Goal: Task Accomplishment & Management: Use online tool/utility

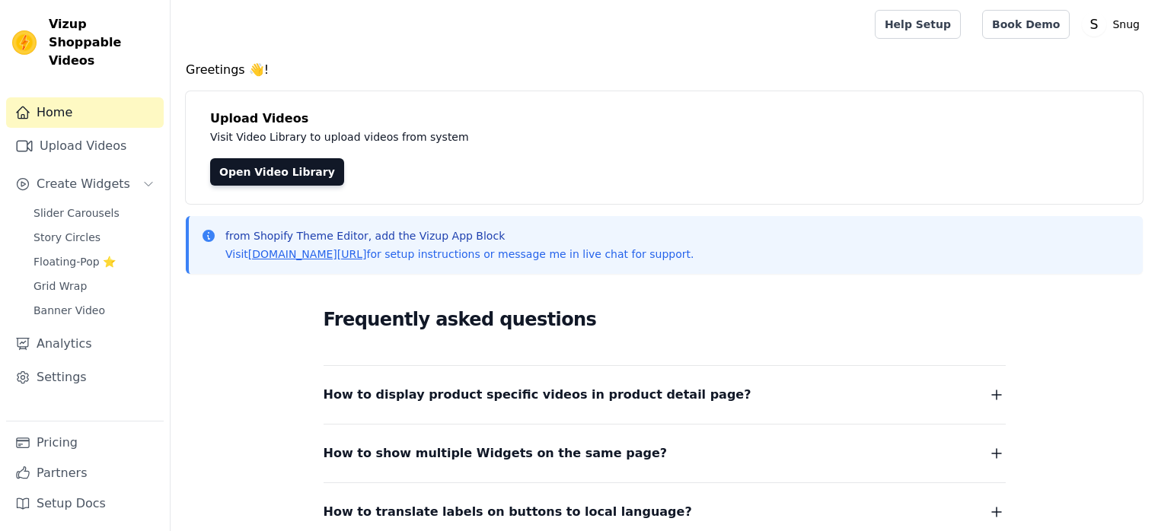
click at [95, 175] on span "Create Widgets" at bounding box center [84, 184] width 94 height 18
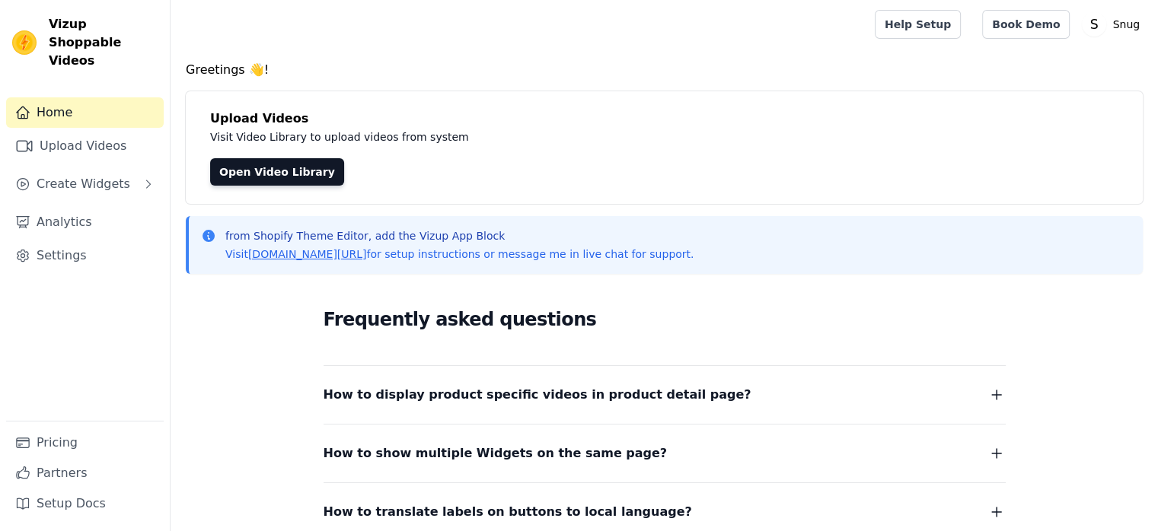
click at [95, 175] on span "Create Widgets" at bounding box center [84, 184] width 94 height 18
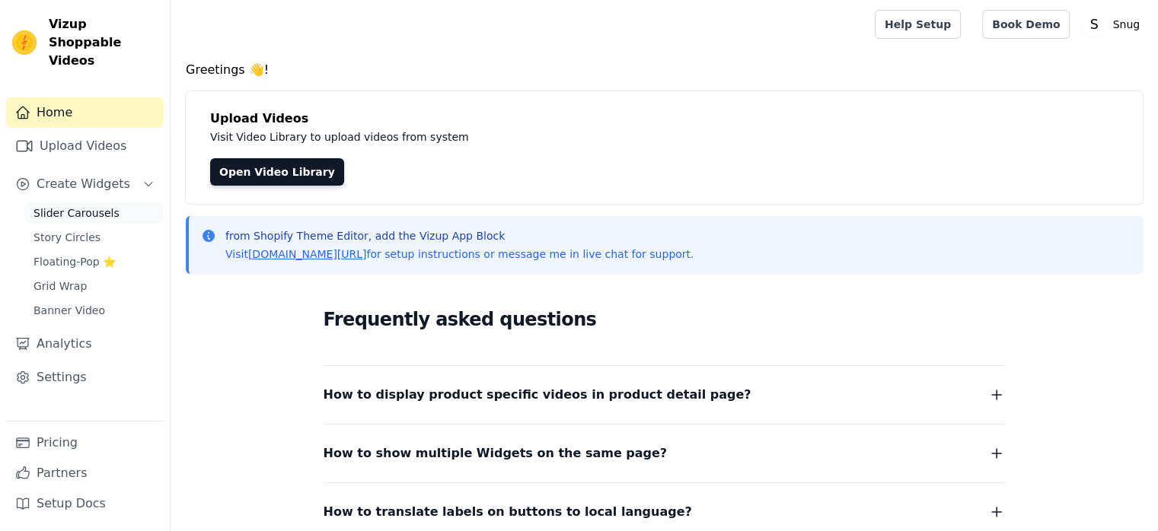
click at [84, 206] on span "Slider Carousels" at bounding box center [76, 213] width 86 height 15
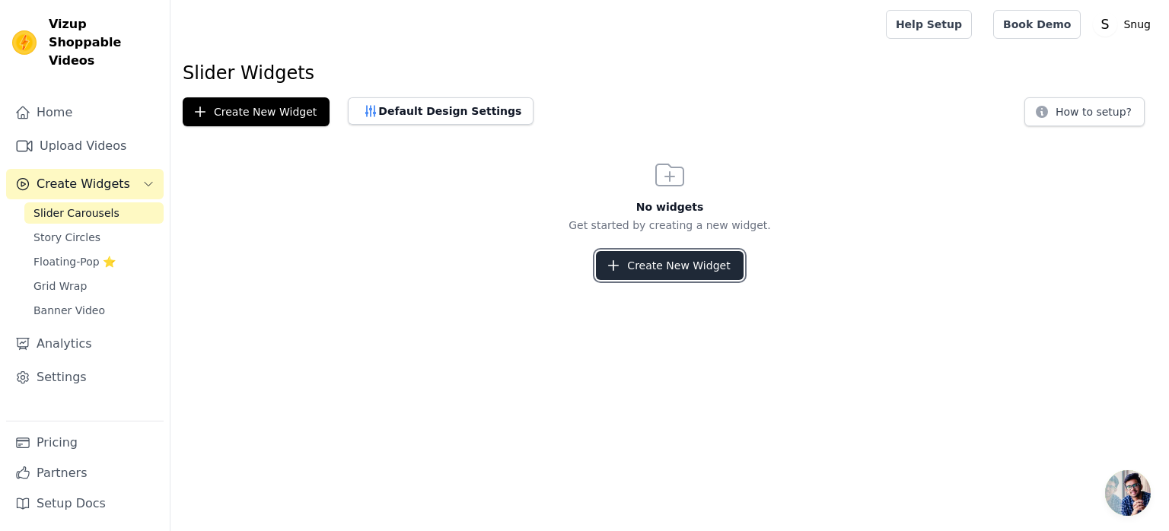
click at [644, 269] on button "Create New Widget" at bounding box center [669, 265] width 147 height 29
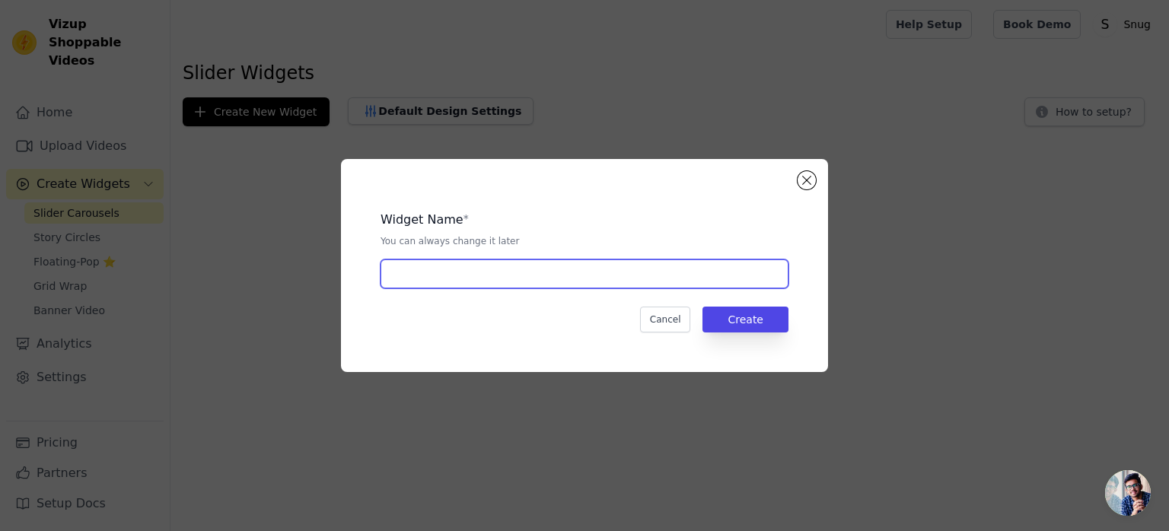
click at [615, 284] on input "text" at bounding box center [585, 274] width 408 height 29
type input "h"
type input "Home page"
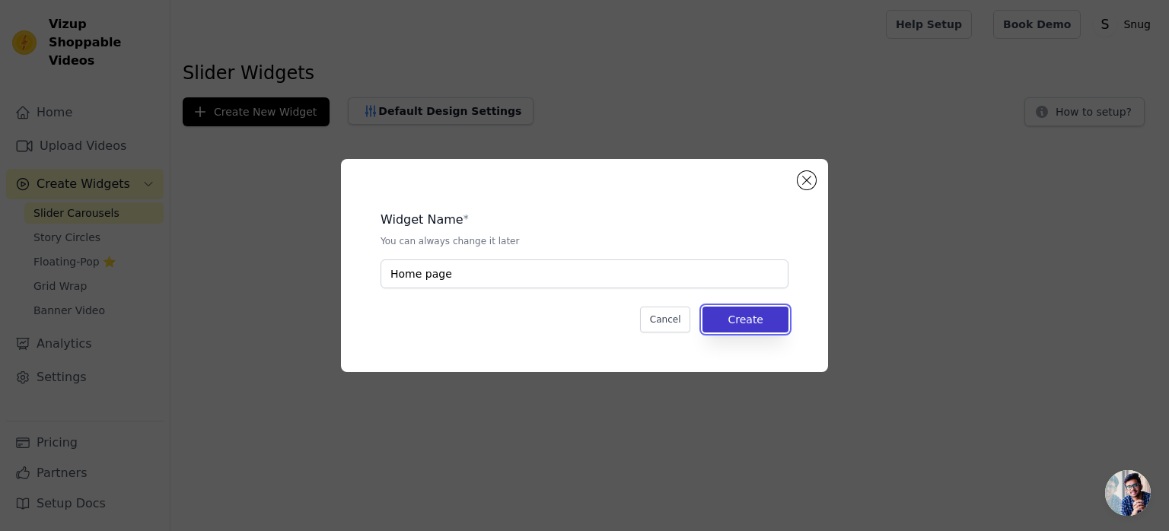
click at [764, 324] on button "Create" at bounding box center [746, 320] width 86 height 26
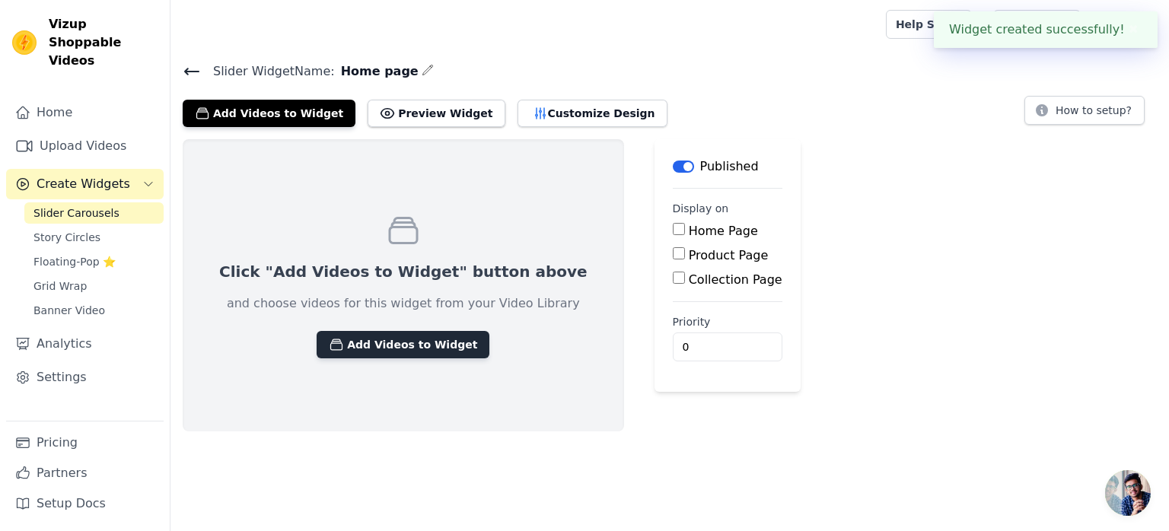
click at [362, 346] on button "Add Videos to Widget" at bounding box center [403, 344] width 173 height 27
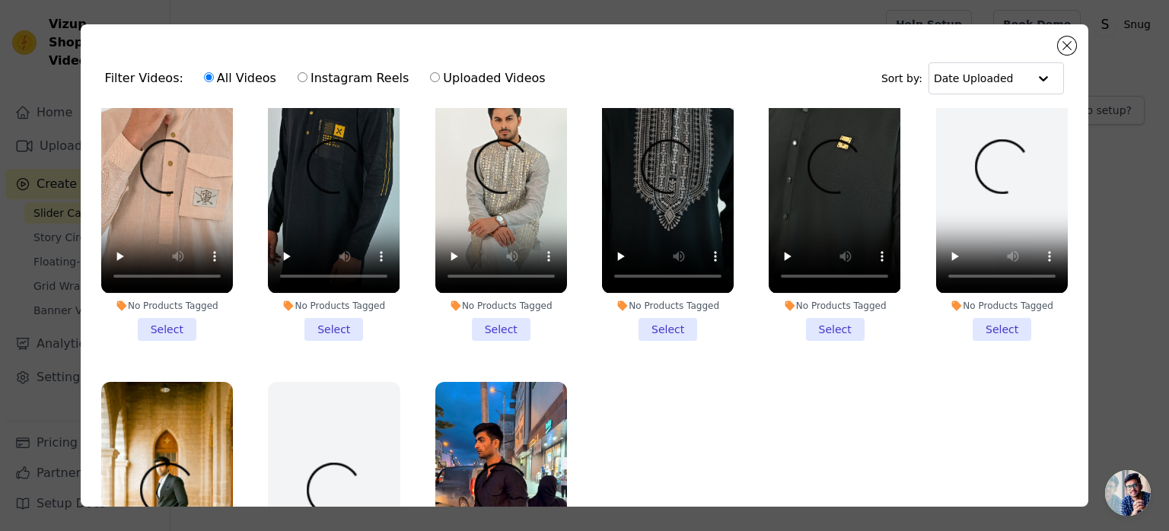
scroll to position [477, 0]
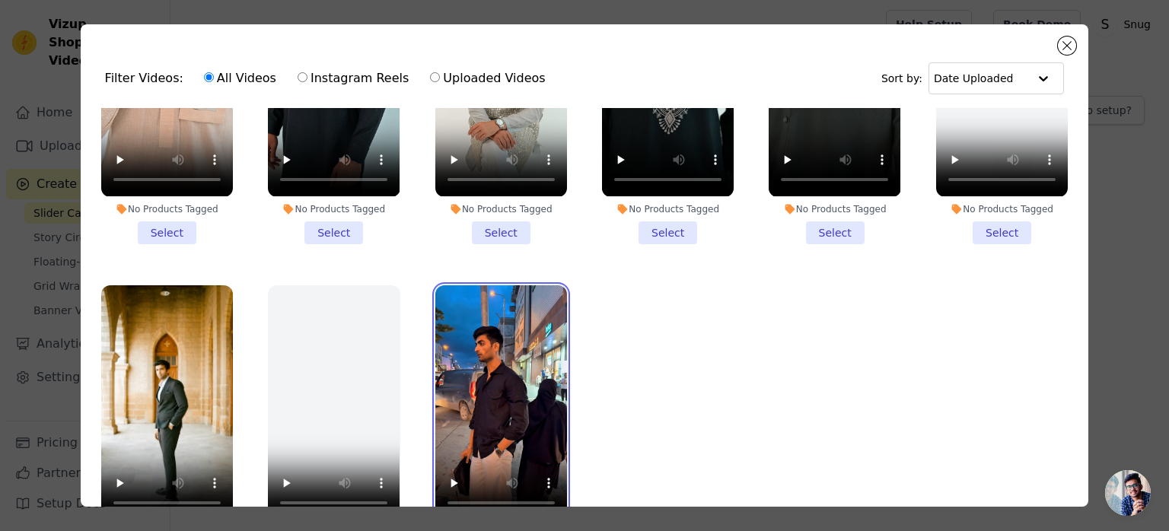
click at [487, 357] on video at bounding box center [501, 402] width 132 height 234
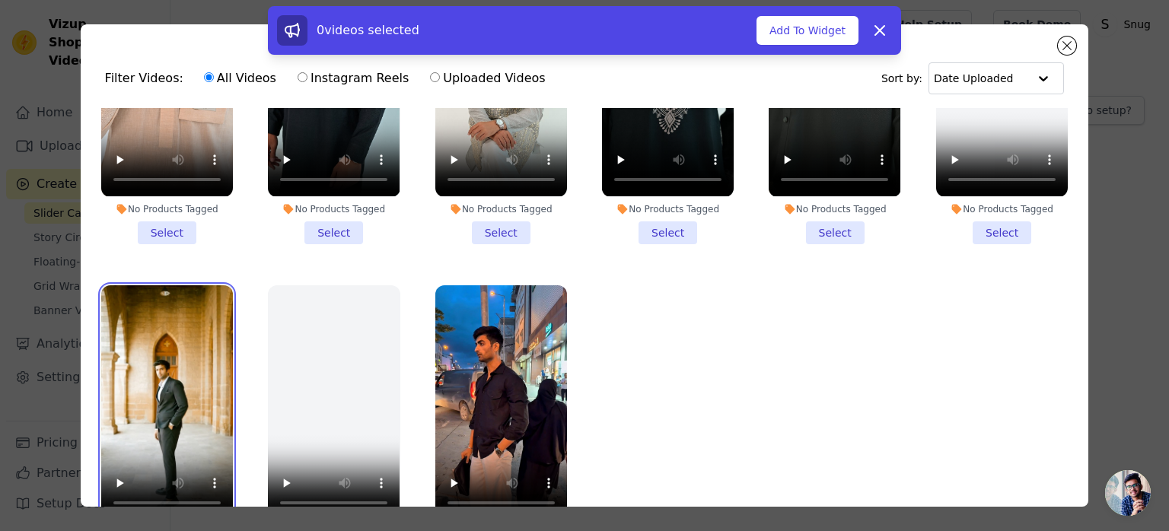
click at [187, 351] on video at bounding box center [167, 402] width 132 height 234
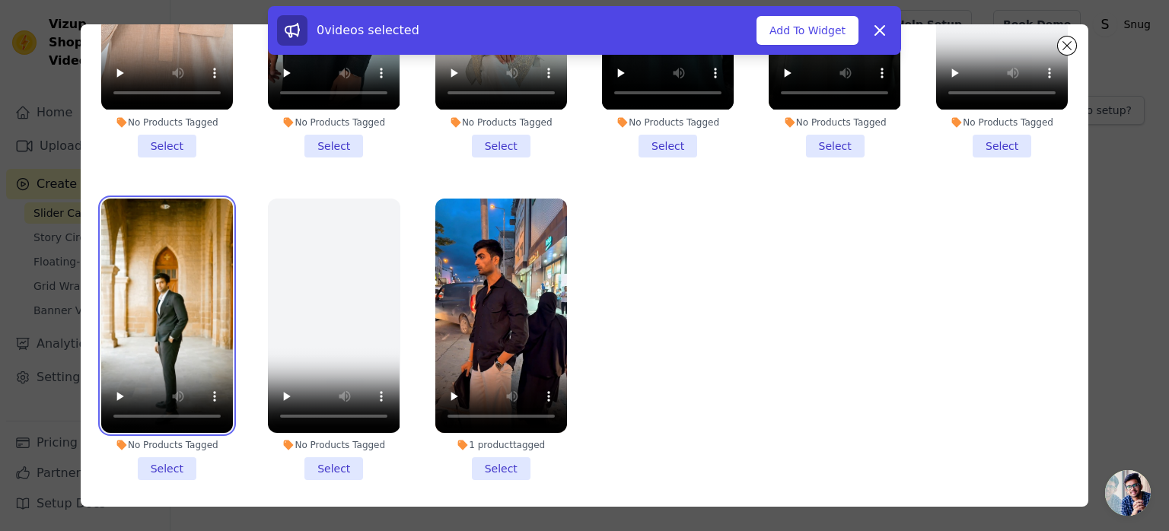
scroll to position [132, 0]
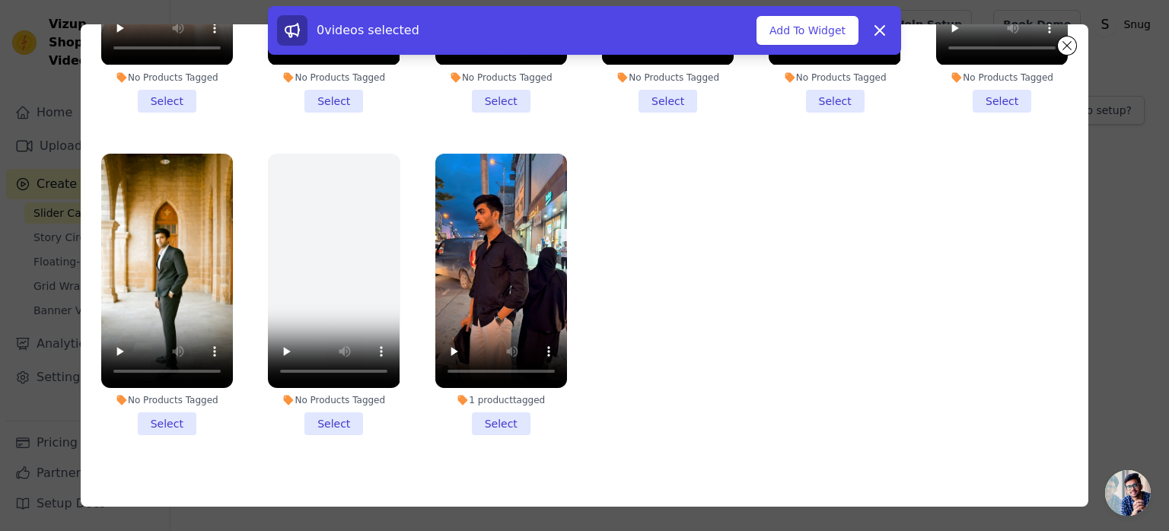
click at [499, 409] on li "1 product tagged Select" at bounding box center [501, 295] width 132 height 282
click at [0, 0] on input "1 product tagged Select" at bounding box center [0, 0] width 0 height 0
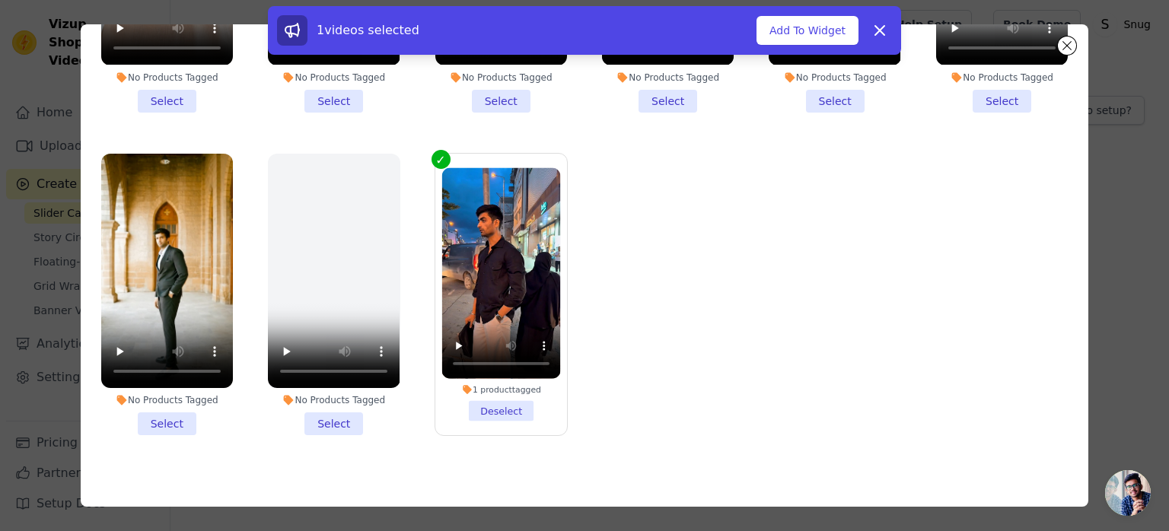
click at [172, 407] on li "No Products Tagged Select" at bounding box center [167, 295] width 132 height 282
click at [0, 0] on input "No Products Tagged Select" at bounding box center [0, 0] width 0 height 0
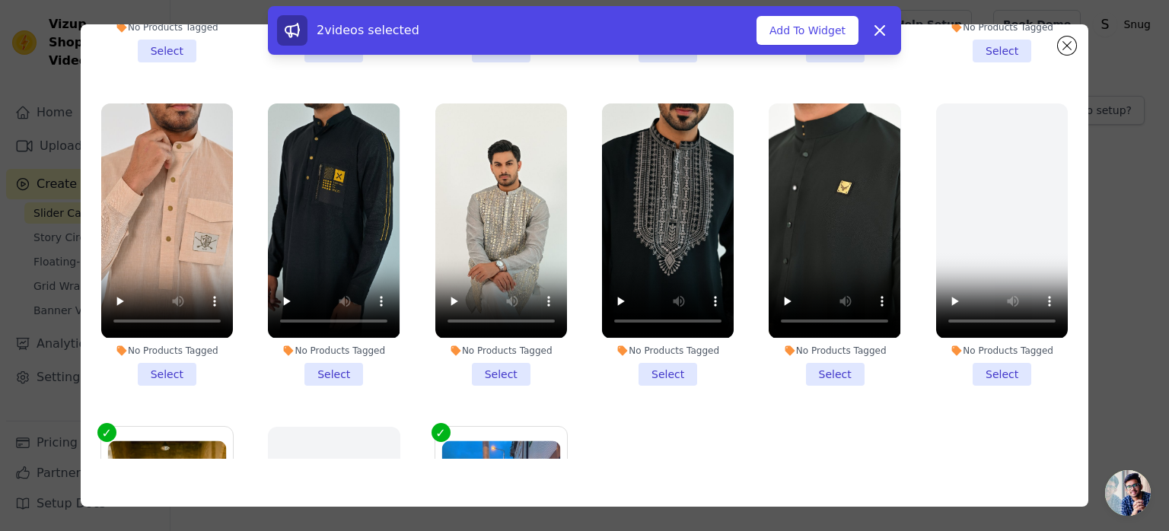
scroll to position [211, 0]
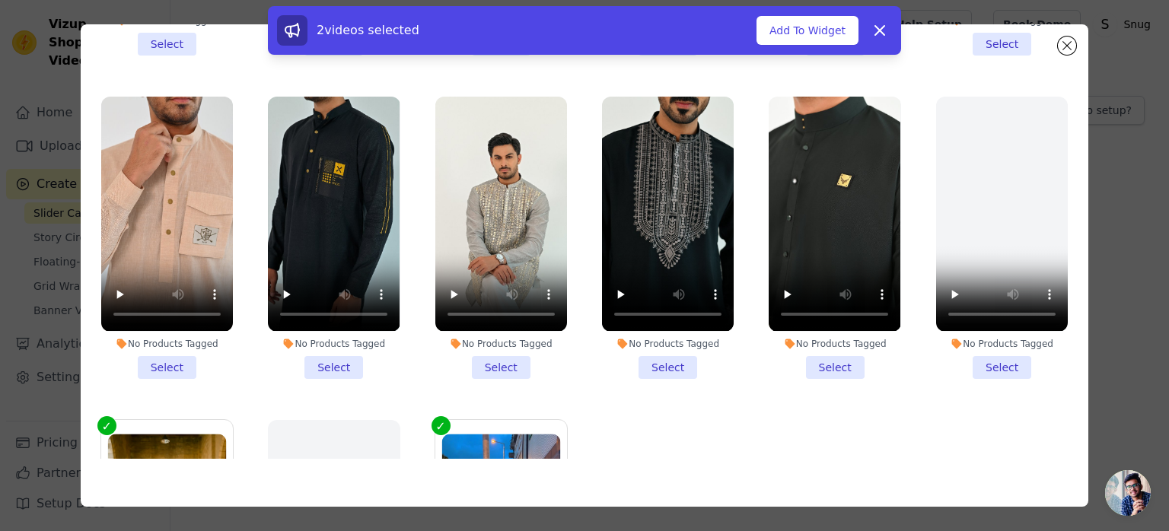
click at [824, 349] on li "No Products Tagged Select" at bounding box center [835, 238] width 132 height 282
click at [0, 0] on input "No Products Tagged Select" at bounding box center [0, 0] width 0 height 0
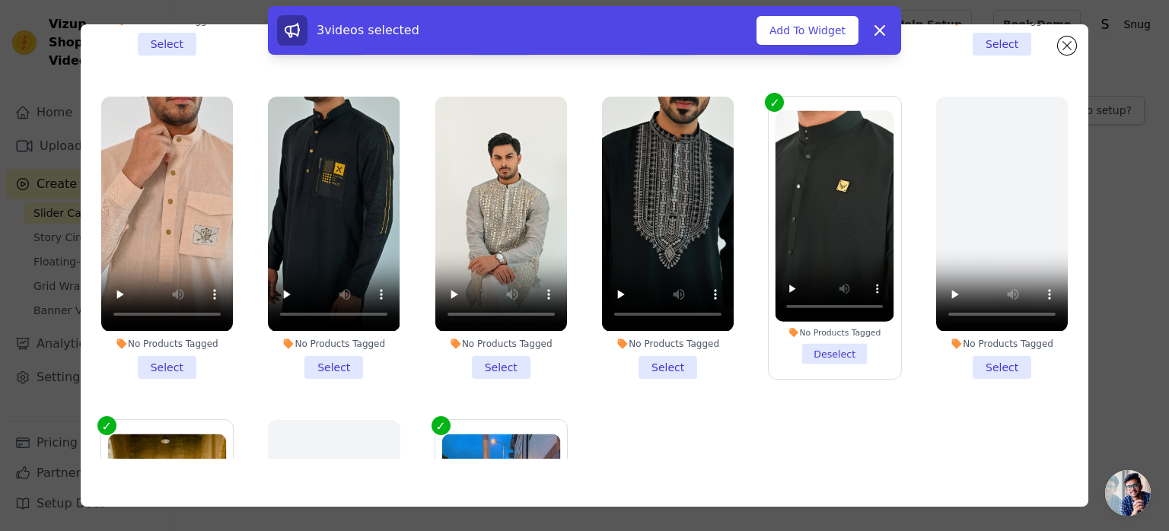
click at [336, 352] on li "No Products Tagged Select" at bounding box center [334, 238] width 132 height 282
click at [0, 0] on input "No Products Tagged Select" at bounding box center [0, 0] width 0 height 0
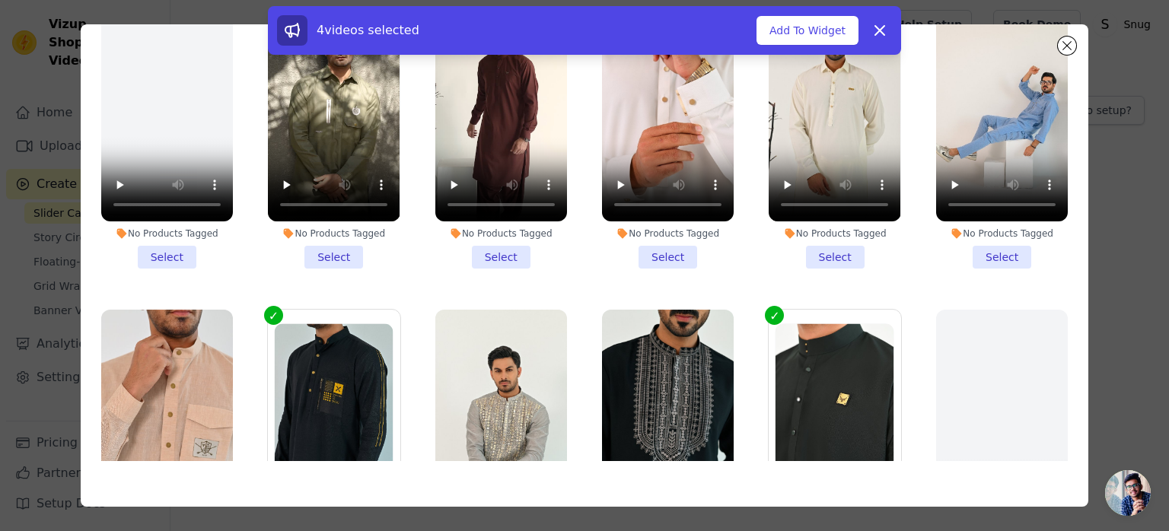
scroll to position [132, 0]
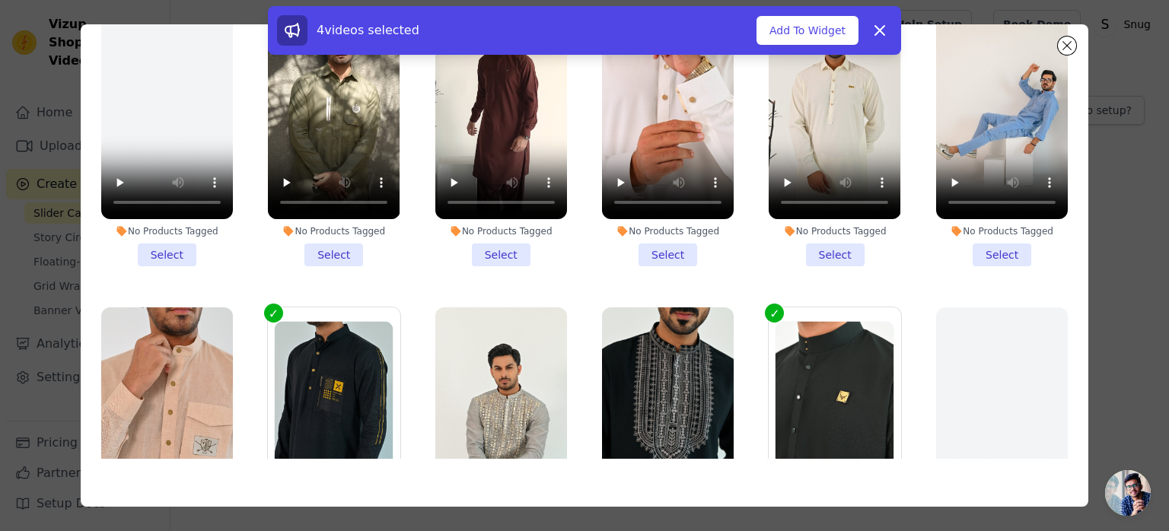
click at [335, 247] on li "No Products Tagged Select" at bounding box center [334, 126] width 132 height 282
click at [0, 0] on input "No Products Tagged Select" at bounding box center [0, 0] width 0 height 0
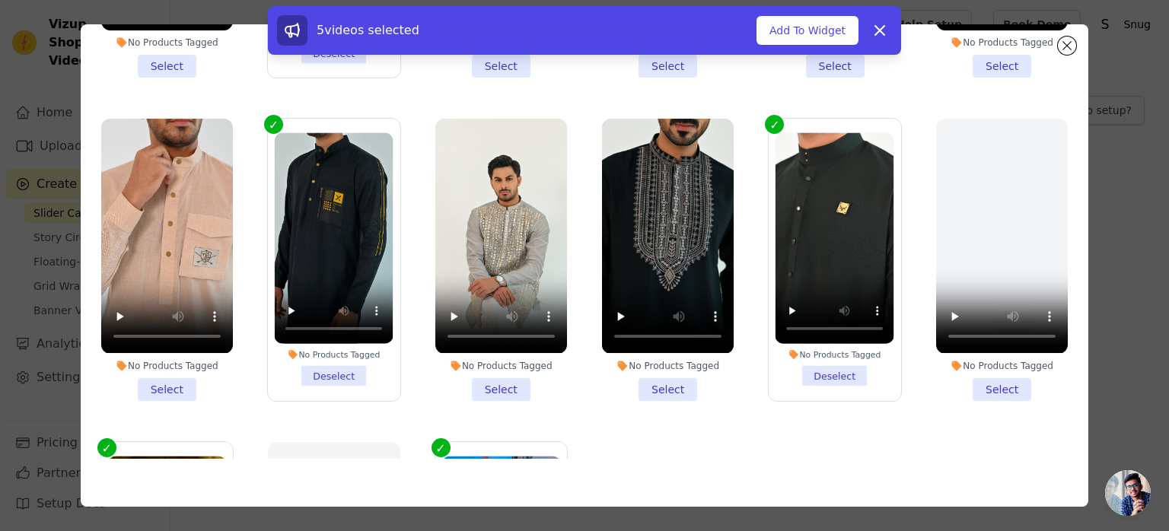
scroll to position [190, 0]
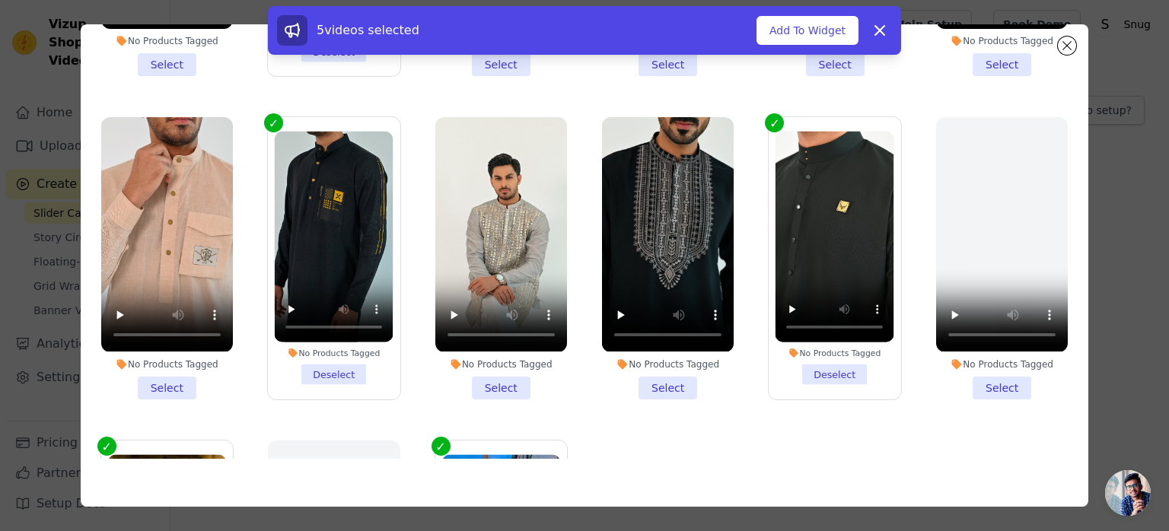
click at [164, 370] on li "No Products Tagged Select" at bounding box center [167, 258] width 132 height 282
click at [0, 0] on input "No Products Tagged Select" at bounding box center [0, 0] width 0 height 0
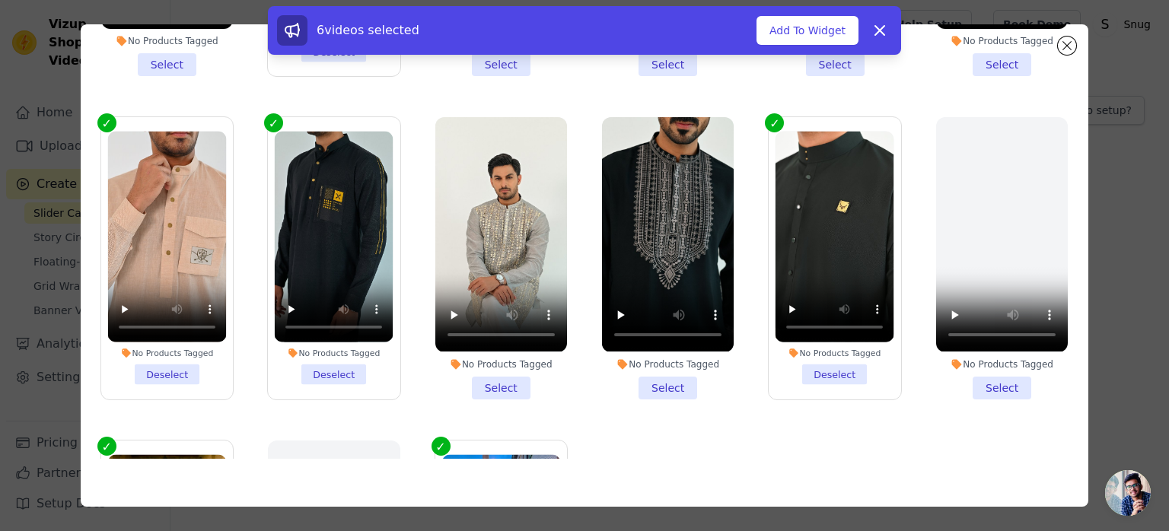
click at [493, 371] on li "No Products Tagged Select" at bounding box center [501, 258] width 132 height 282
click at [0, 0] on input "No Products Tagged Select" at bounding box center [0, 0] width 0 height 0
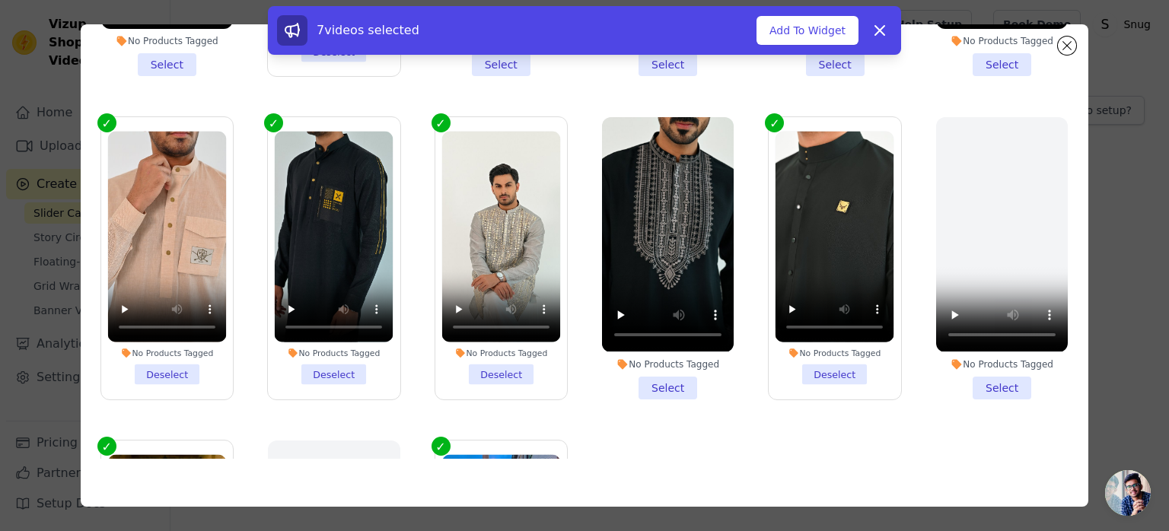
click at [643, 377] on li "No Products Tagged Select" at bounding box center [668, 258] width 132 height 282
click at [0, 0] on input "No Products Tagged Select" at bounding box center [0, 0] width 0 height 0
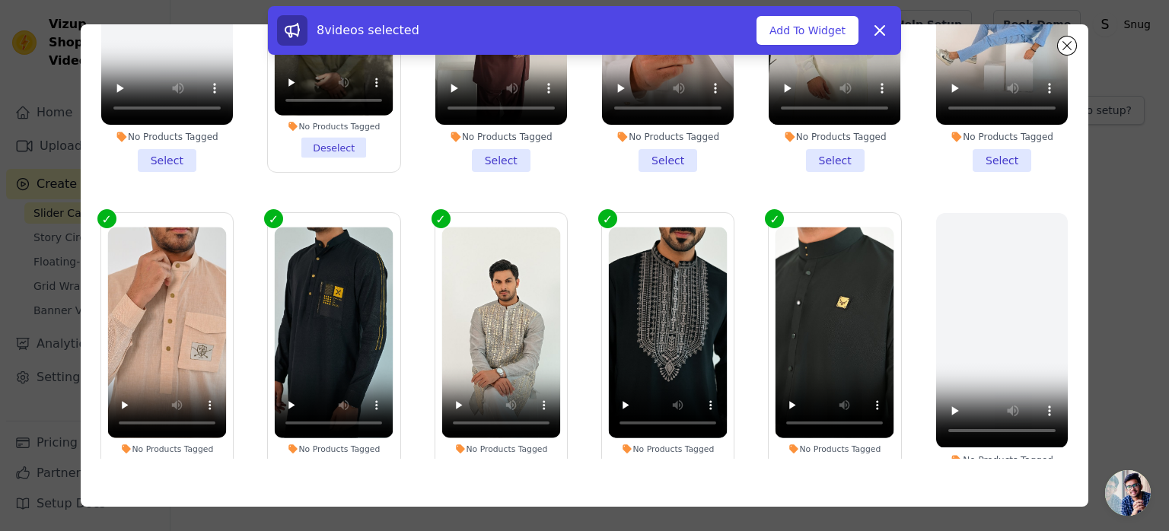
scroll to position [0, 0]
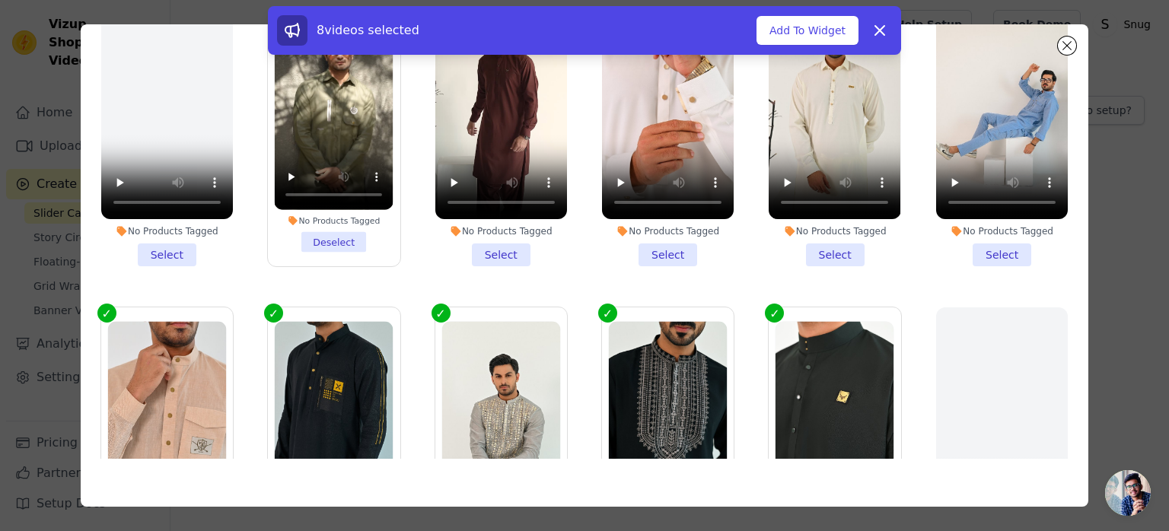
click at [831, 247] on li "No Products Tagged Select" at bounding box center [835, 126] width 132 height 282
click at [0, 0] on input "No Products Tagged Select" at bounding box center [0, 0] width 0 height 0
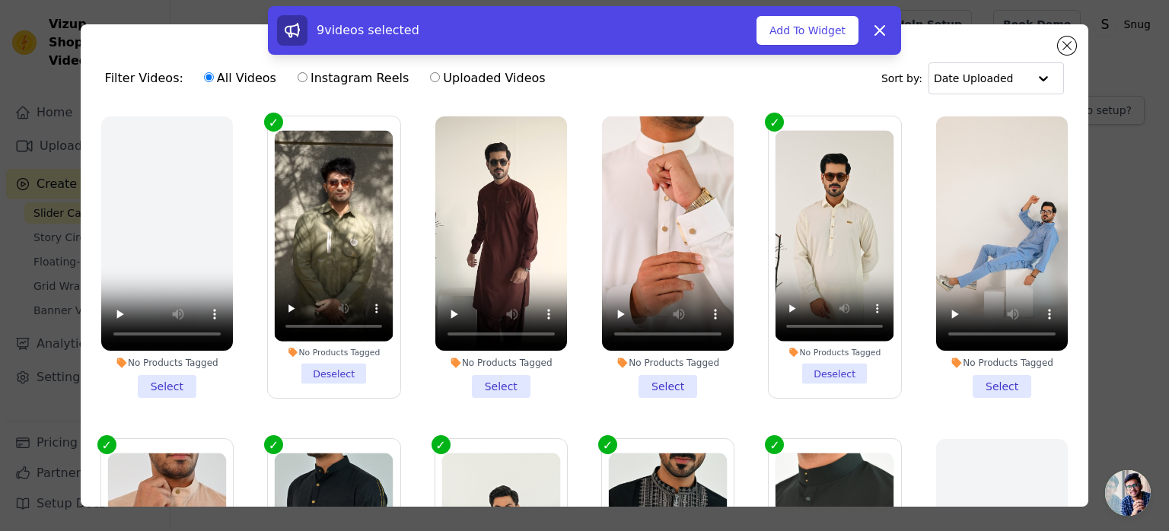
click at [993, 377] on li "No Products Tagged Select" at bounding box center [1002, 257] width 132 height 282
click at [0, 0] on input "No Products Tagged Select" at bounding box center [0, 0] width 0 height 0
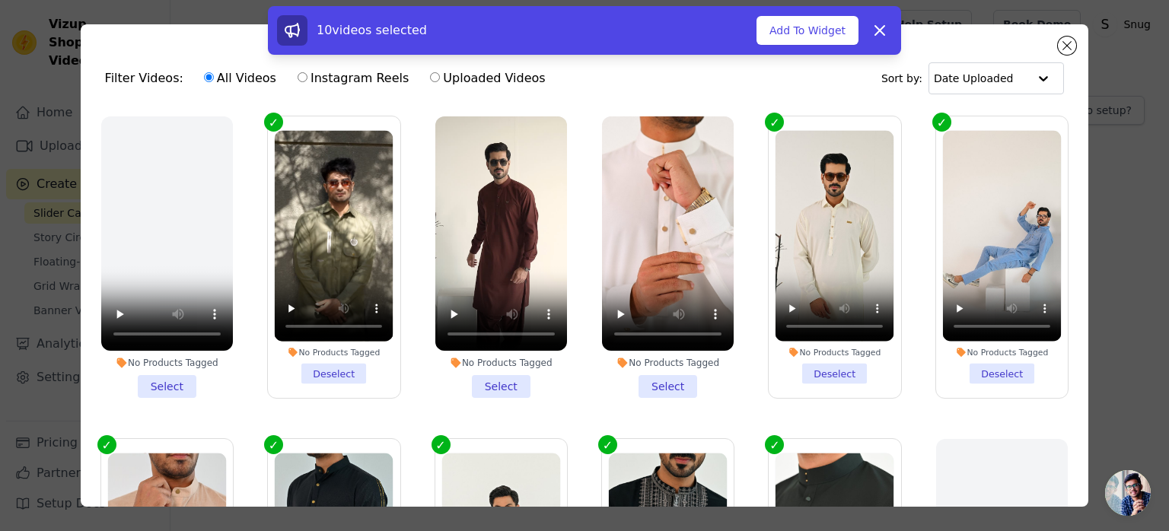
click at [660, 374] on li "No Products Tagged Select" at bounding box center [668, 257] width 132 height 282
click at [0, 0] on input "No Products Tagged Select" at bounding box center [0, 0] width 0 height 0
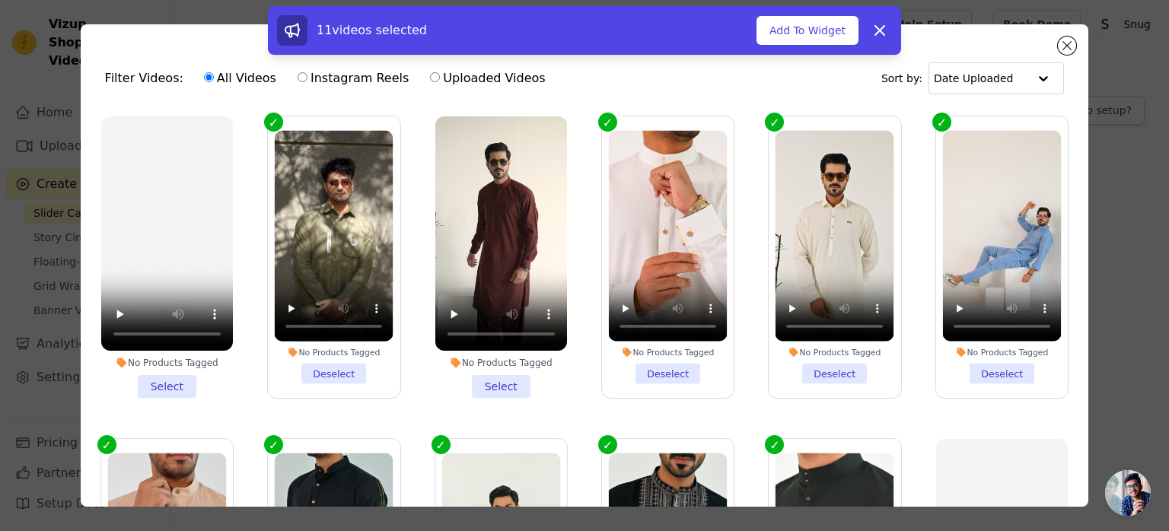
click at [499, 386] on li "No Products Tagged Select" at bounding box center [501, 257] width 132 height 282
click at [0, 0] on input "No Products Tagged Select" at bounding box center [0, 0] width 0 height 0
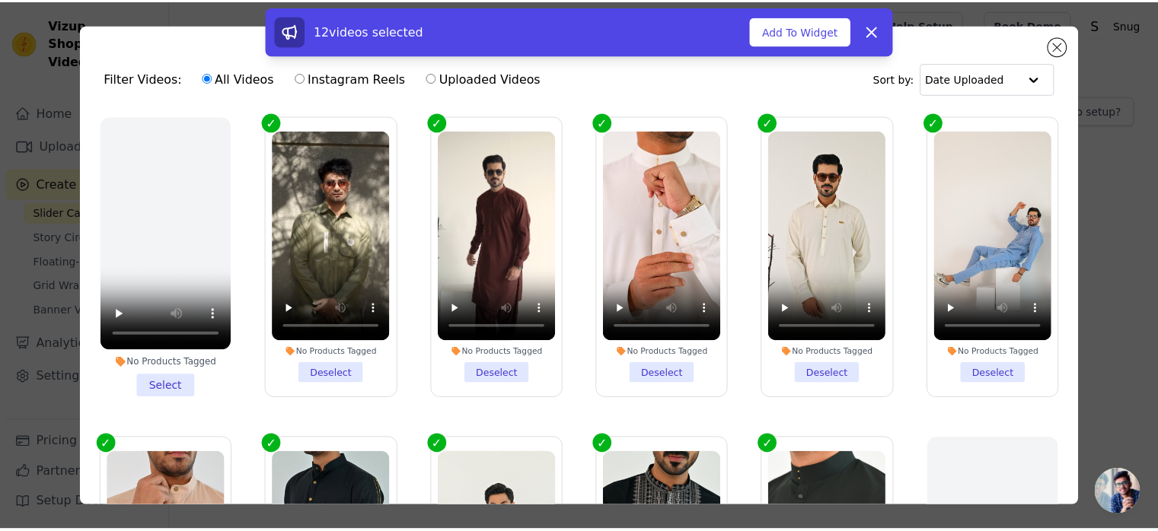
scroll to position [477, 0]
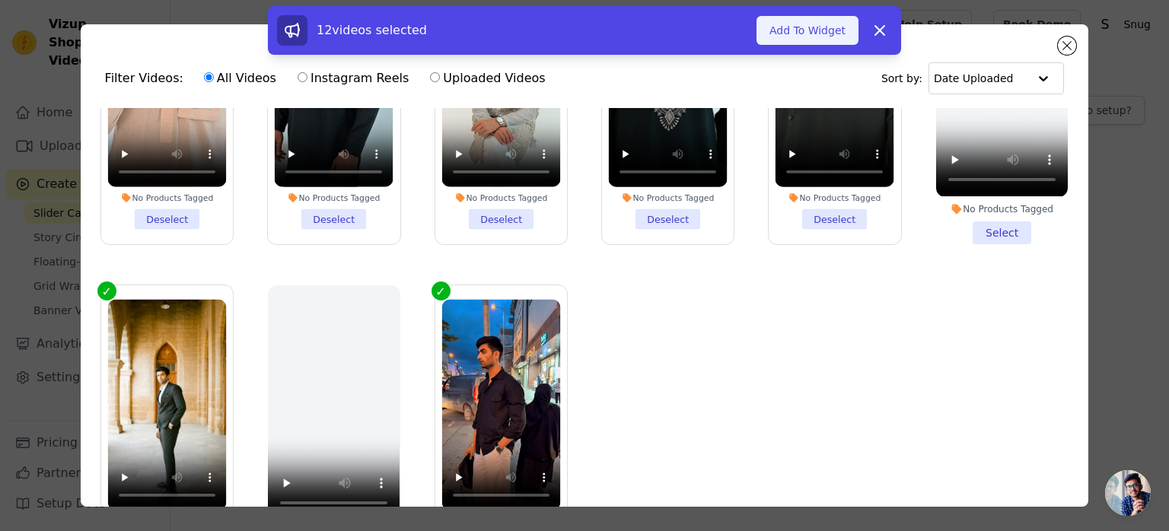
click at [796, 34] on button "Add To Widget" at bounding box center [808, 30] width 102 height 29
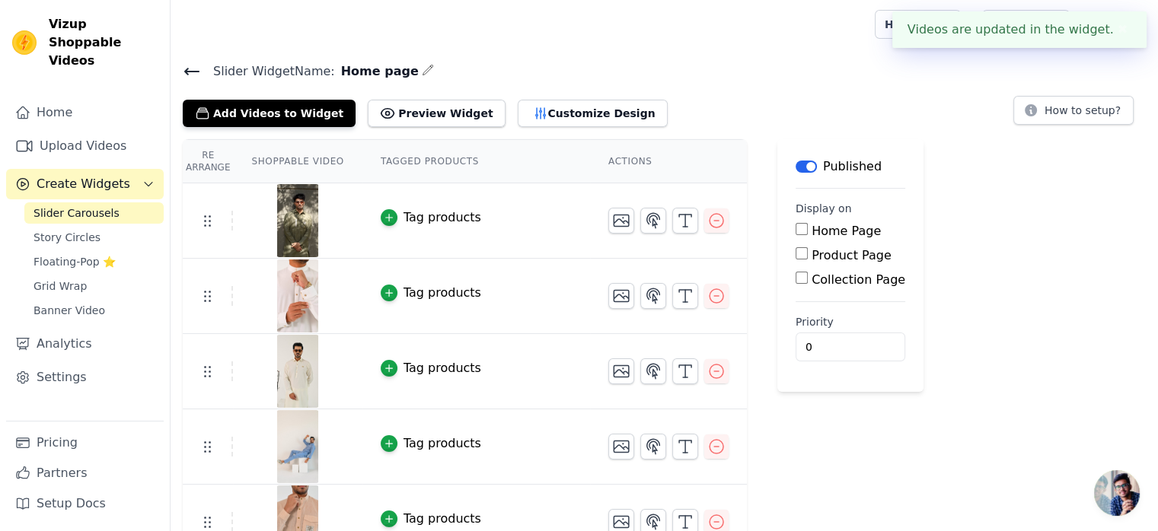
click at [796, 234] on input "Home Page" at bounding box center [802, 229] width 12 height 12
checkbox input "true"
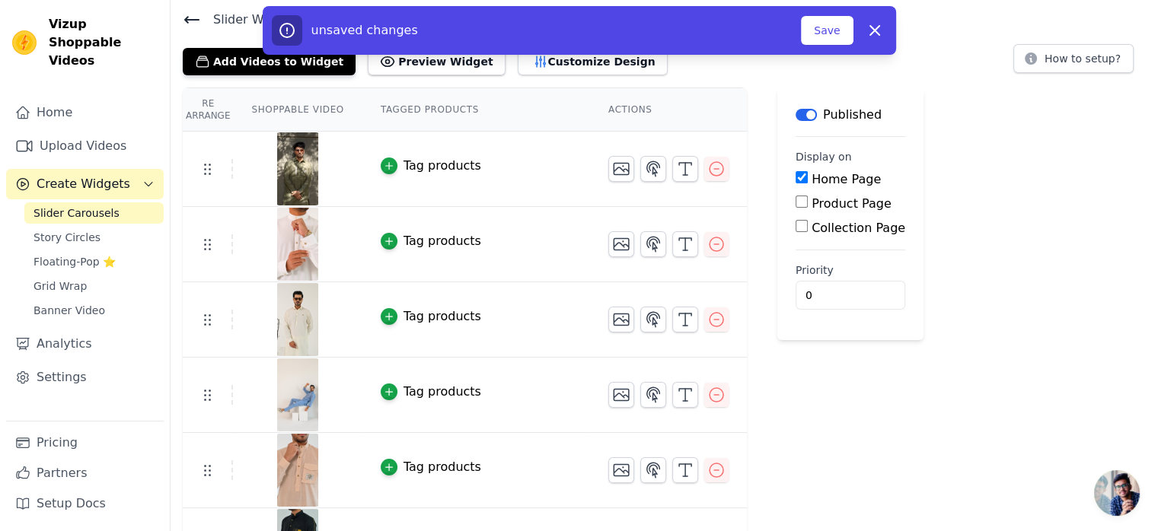
scroll to position [0, 0]
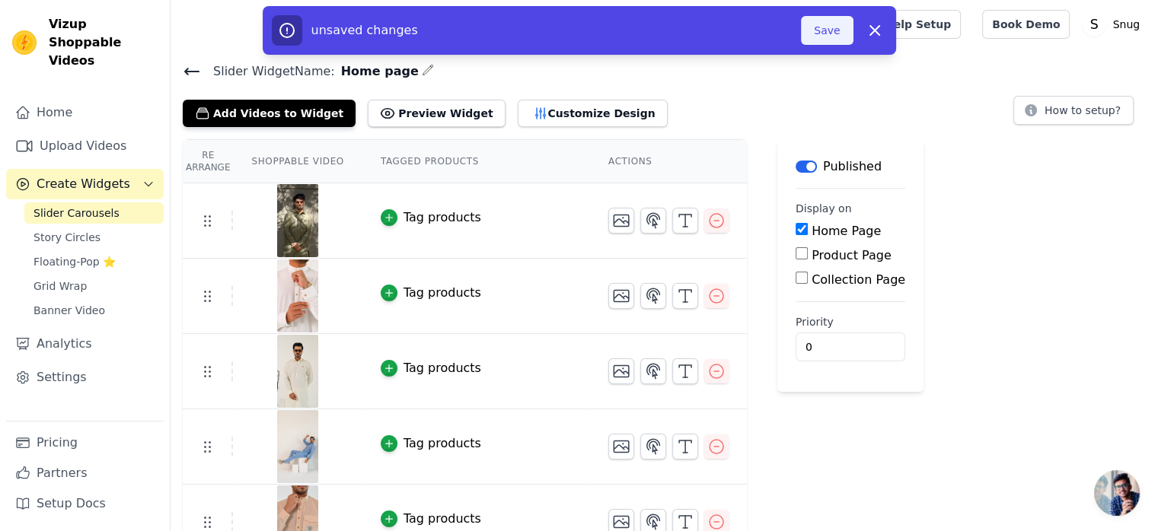
click at [825, 28] on button "Save" at bounding box center [827, 30] width 52 height 29
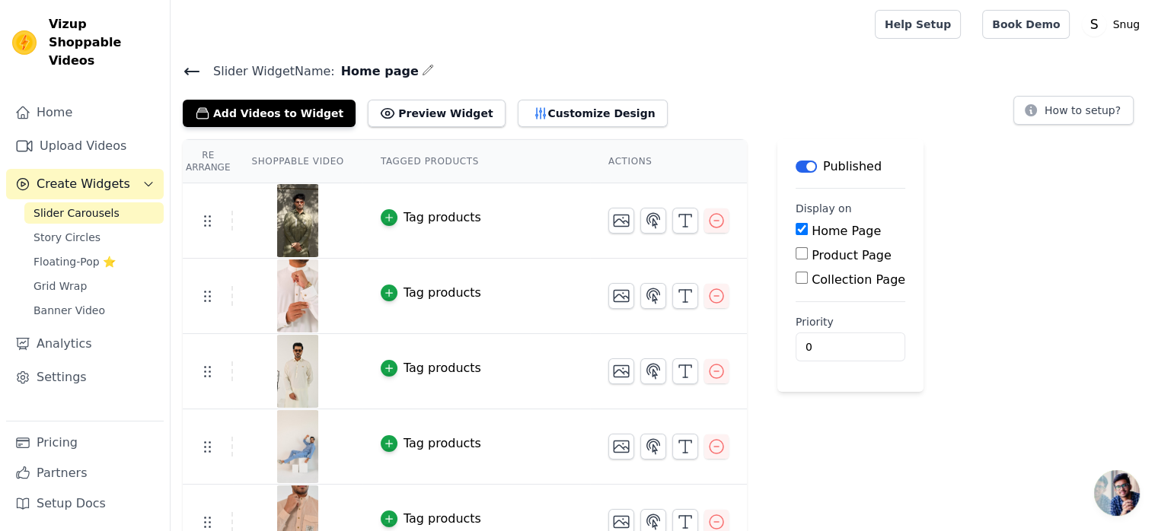
click at [423, 69] on icon "button" at bounding box center [428, 70] width 10 height 10
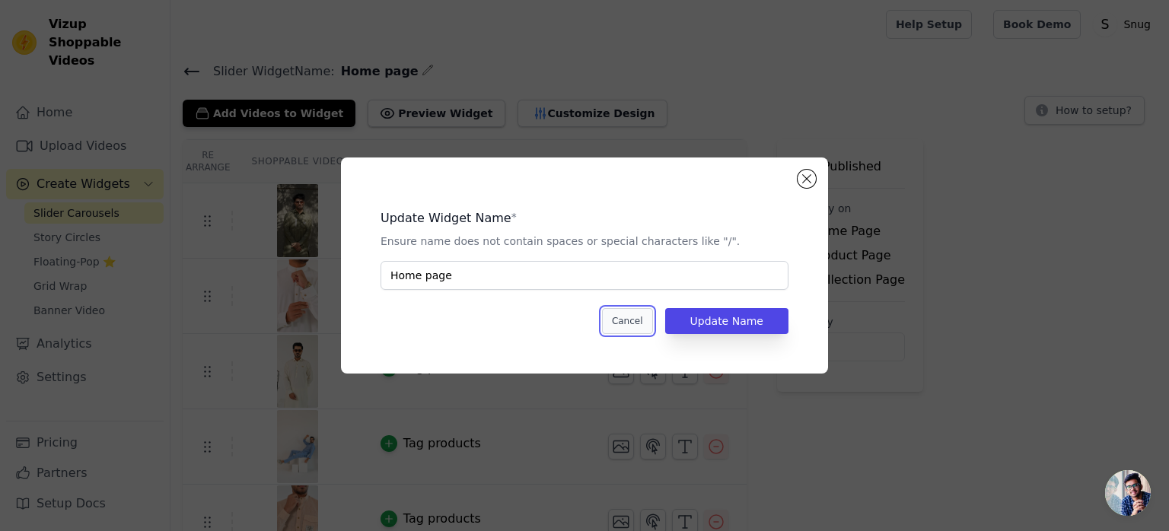
click at [649, 324] on button "Cancel" at bounding box center [627, 321] width 51 height 26
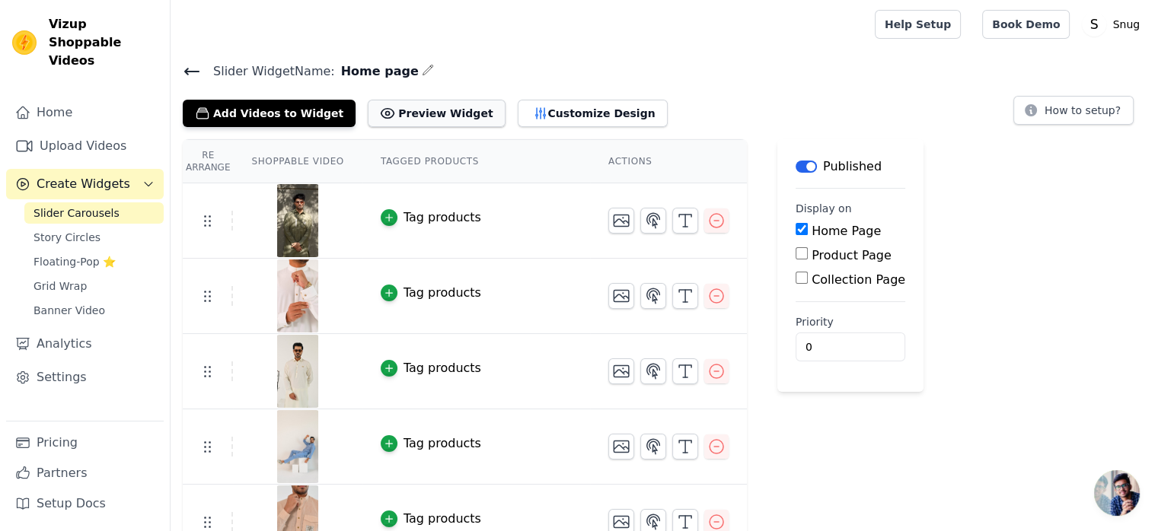
click at [397, 112] on button "Preview Widget" at bounding box center [436, 113] width 137 height 27
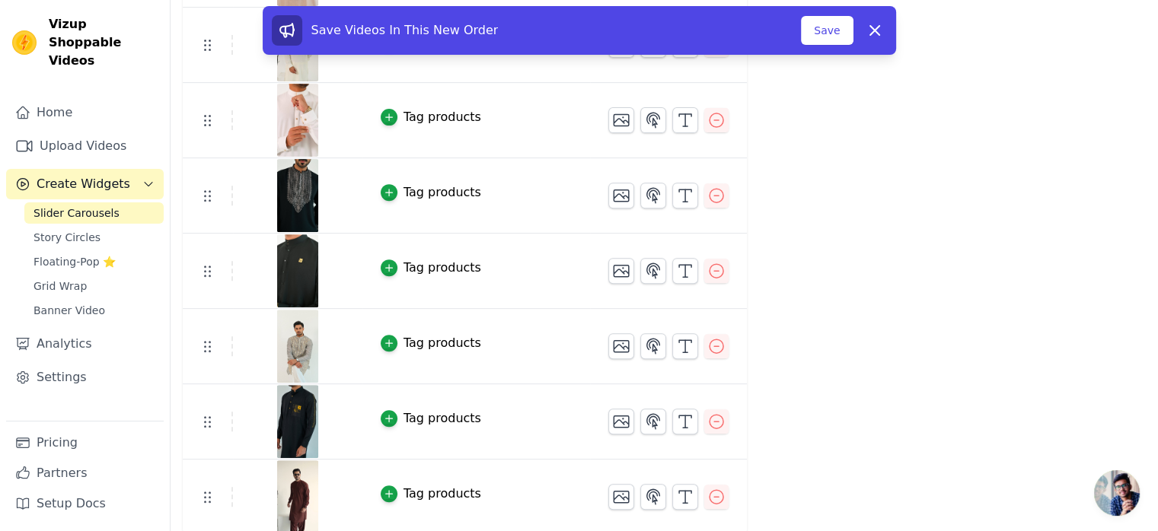
scroll to position [555, 0]
click at [825, 40] on button "Save" at bounding box center [827, 30] width 52 height 29
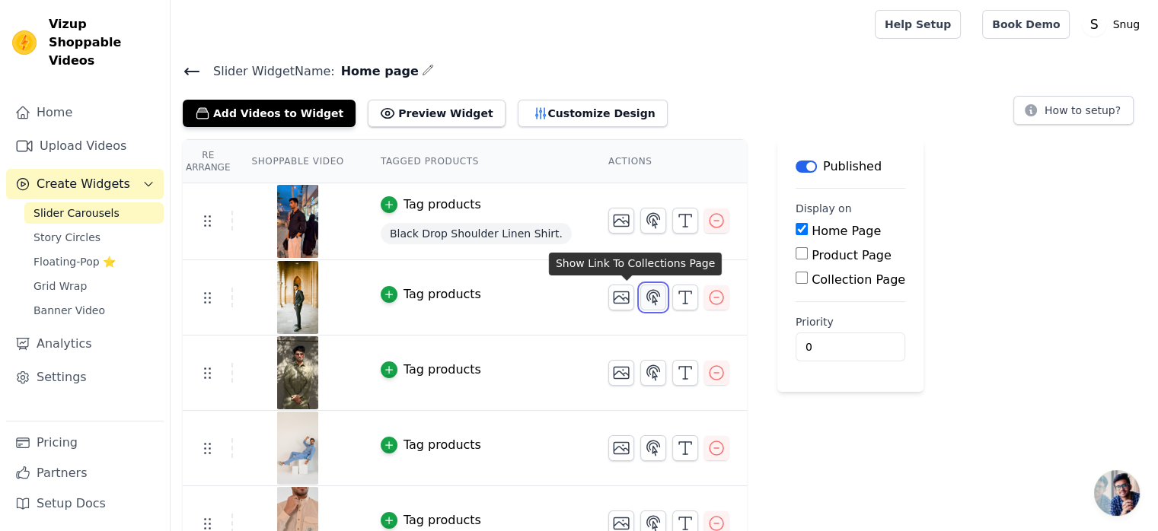
click at [644, 298] on icon "button" at bounding box center [653, 298] width 18 height 18
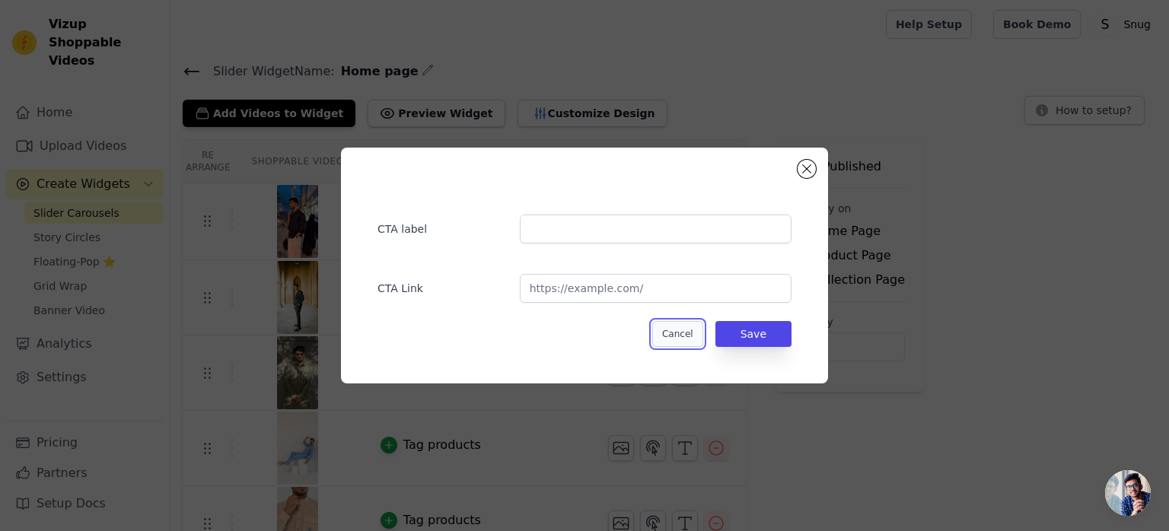
click at [682, 337] on button "Cancel" at bounding box center [677, 334] width 51 height 26
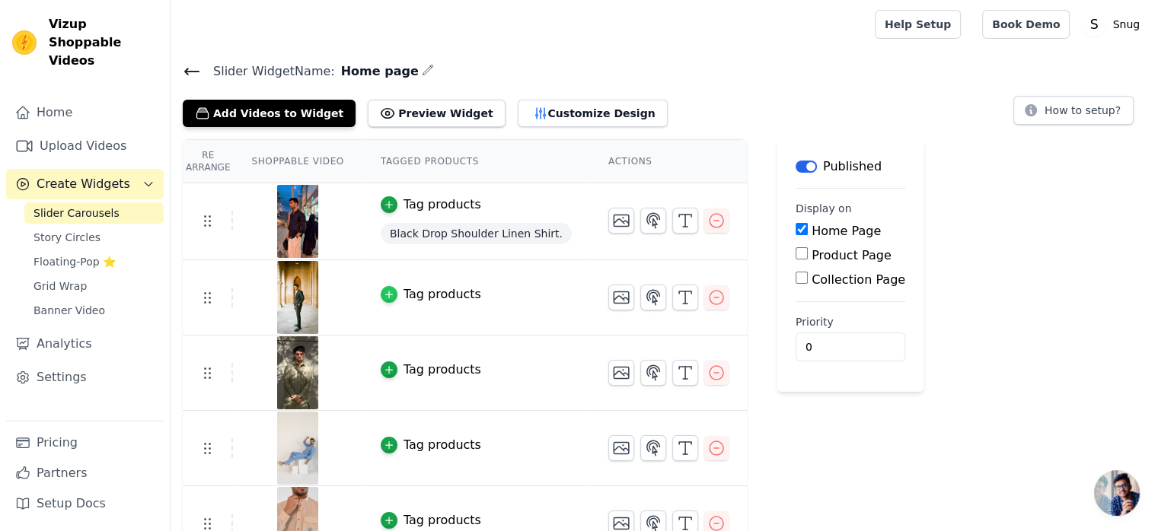
click at [385, 293] on icon "button" at bounding box center [388, 295] width 7 height 7
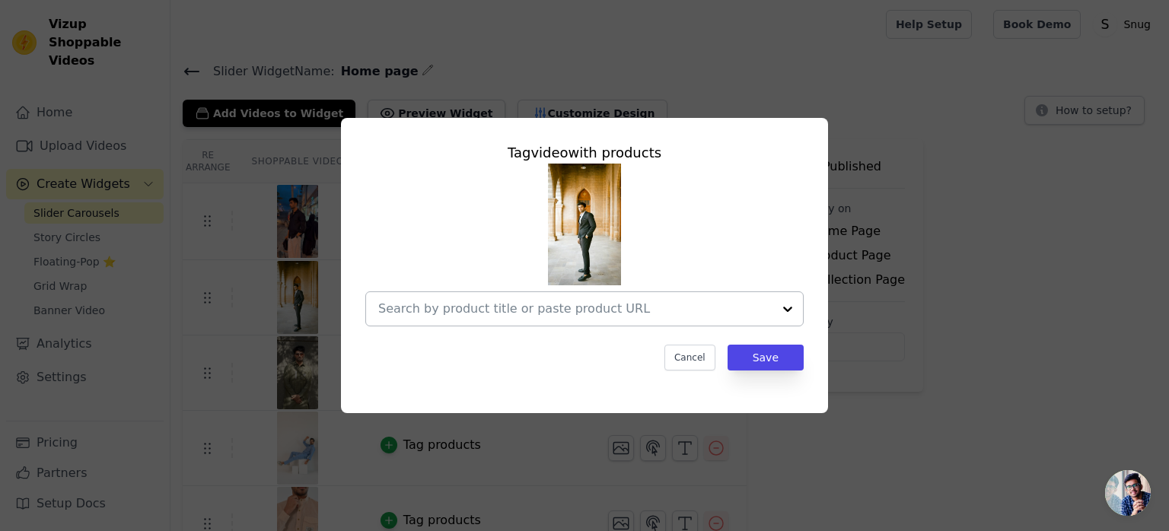
click at [560, 309] on input "text" at bounding box center [575, 309] width 394 height 18
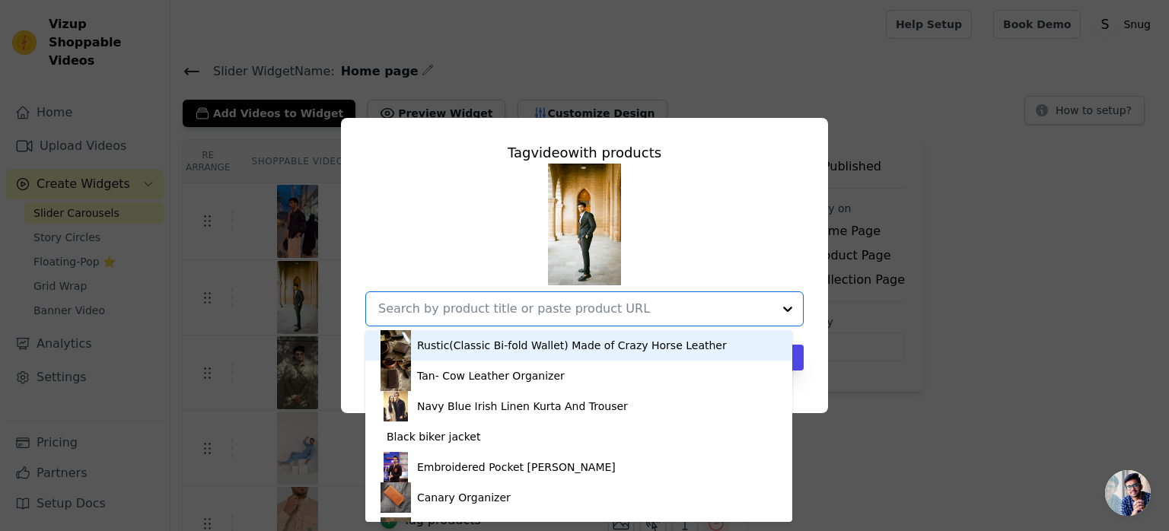
paste input "[URL][DOMAIN_NAME]"
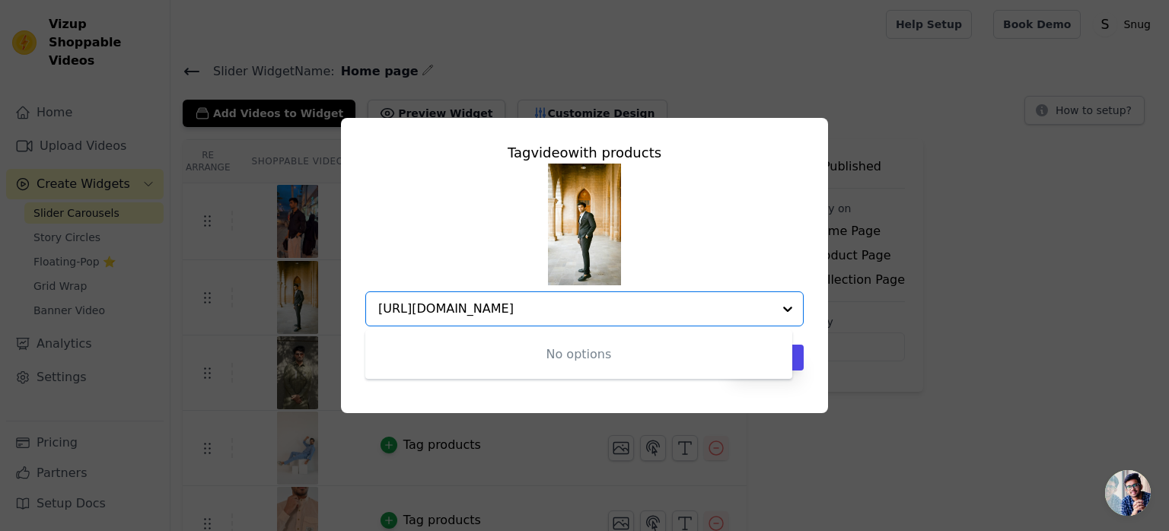
type input "[URL][DOMAIN_NAME]"
click at [670, 283] on div "No options Option undefined, selected. [URL][DOMAIN_NAME]" at bounding box center [584, 245] width 438 height 163
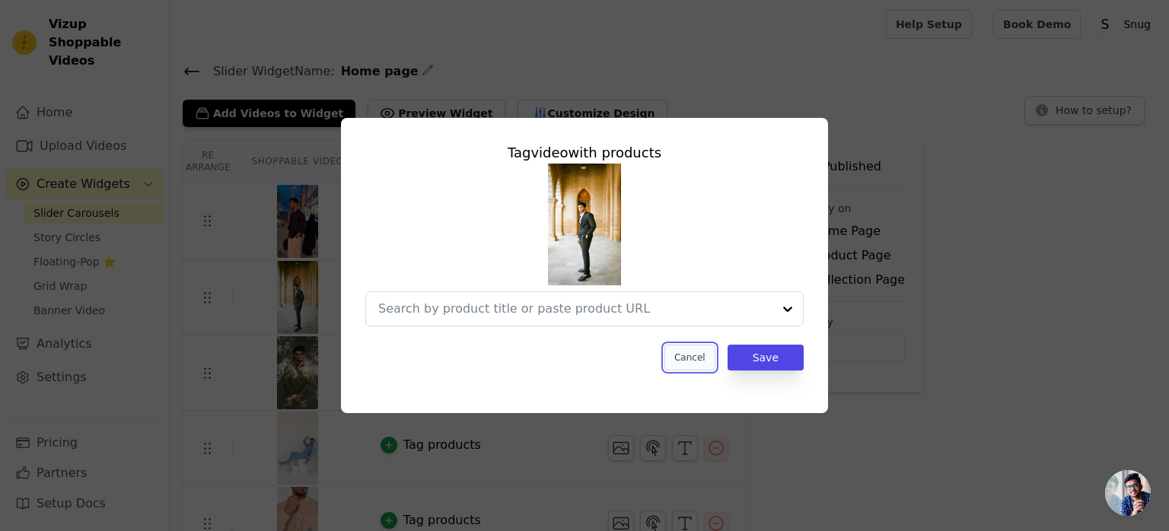
click at [694, 358] on button "Cancel" at bounding box center [690, 358] width 51 height 26
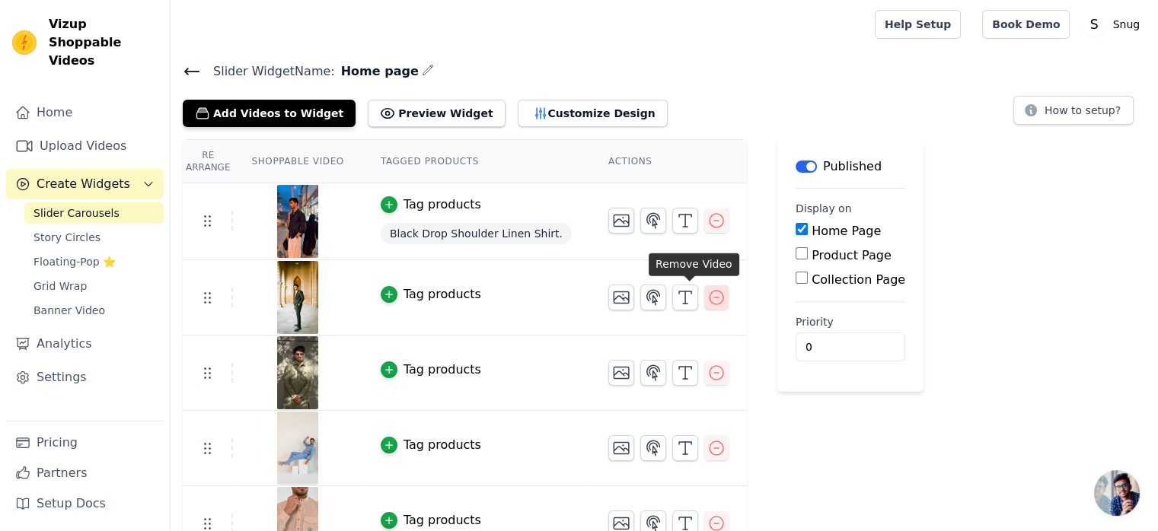
click at [707, 296] on icon "button" at bounding box center [716, 298] width 18 height 18
click at [707, 294] on icon "button" at bounding box center [716, 298] width 18 height 18
click at [707, 297] on icon "button" at bounding box center [716, 298] width 18 height 18
click at [292, 374] on img at bounding box center [297, 372] width 43 height 73
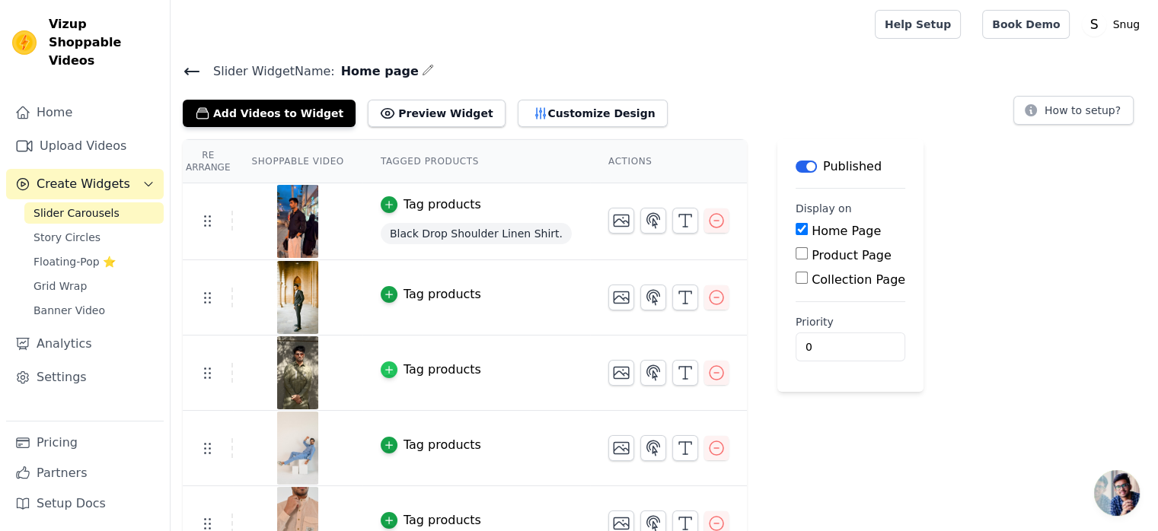
click at [385, 368] on icon "button" at bounding box center [388, 370] width 7 height 7
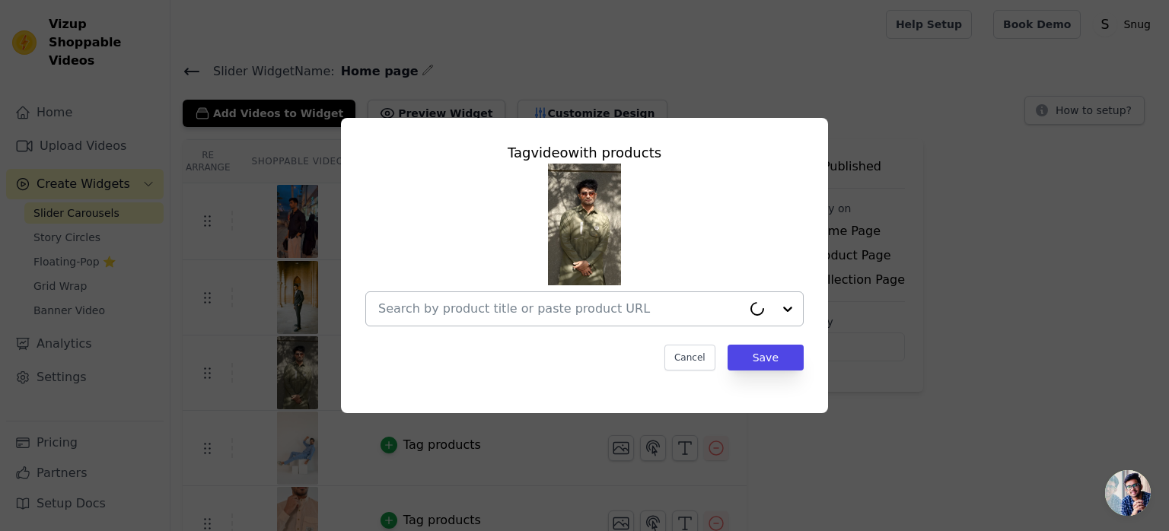
click at [449, 308] on input "text" at bounding box center [560, 309] width 364 height 18
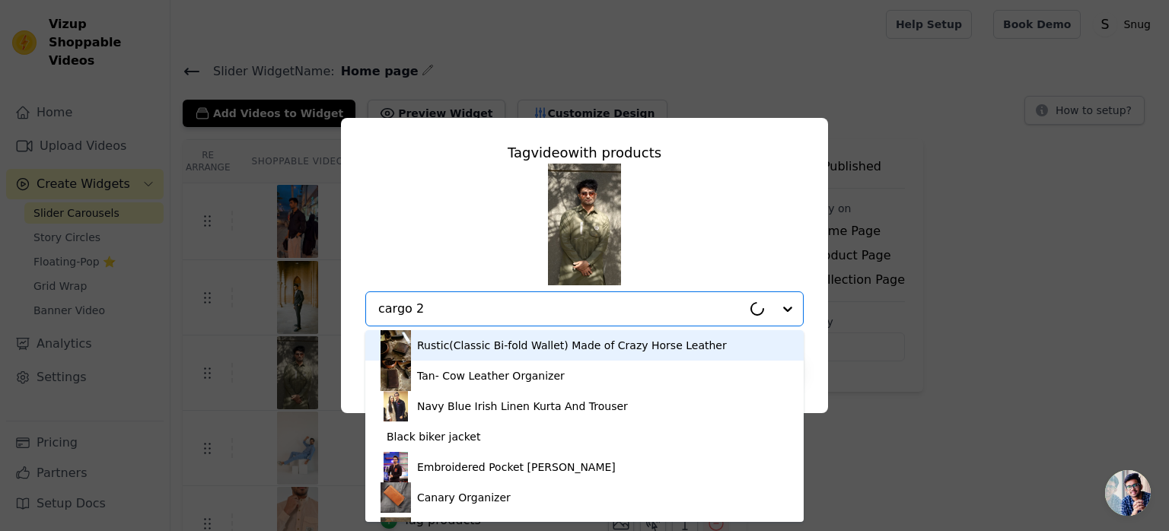
type input "cargo 2."
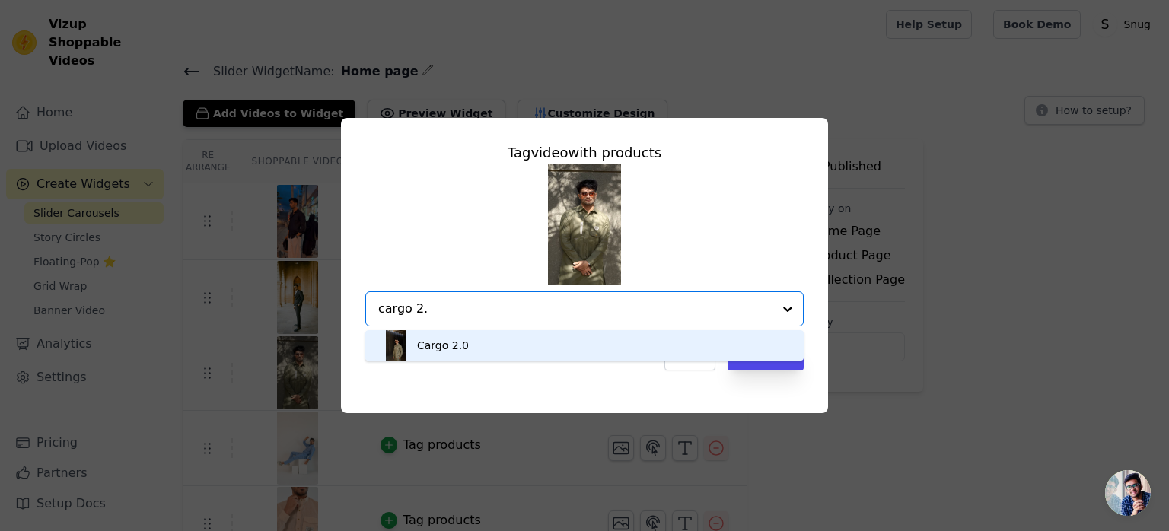
click at [459, 349] on div "Cargo 2.0" at bounding box center [443, 345] width 52 height 15
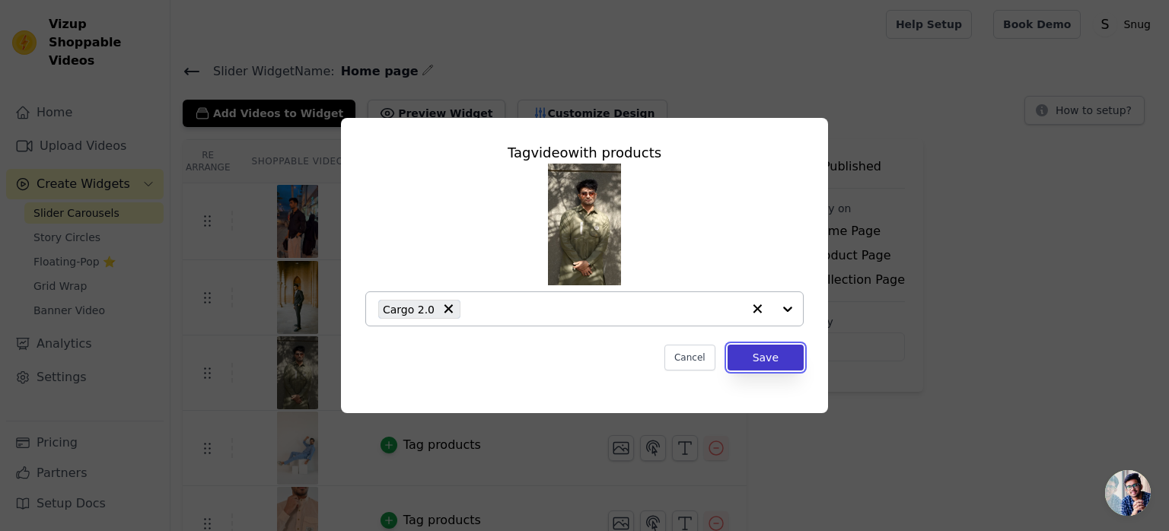
click at [763, 358] on button "Save" at bounding box center [766, 358] width 76 height 26
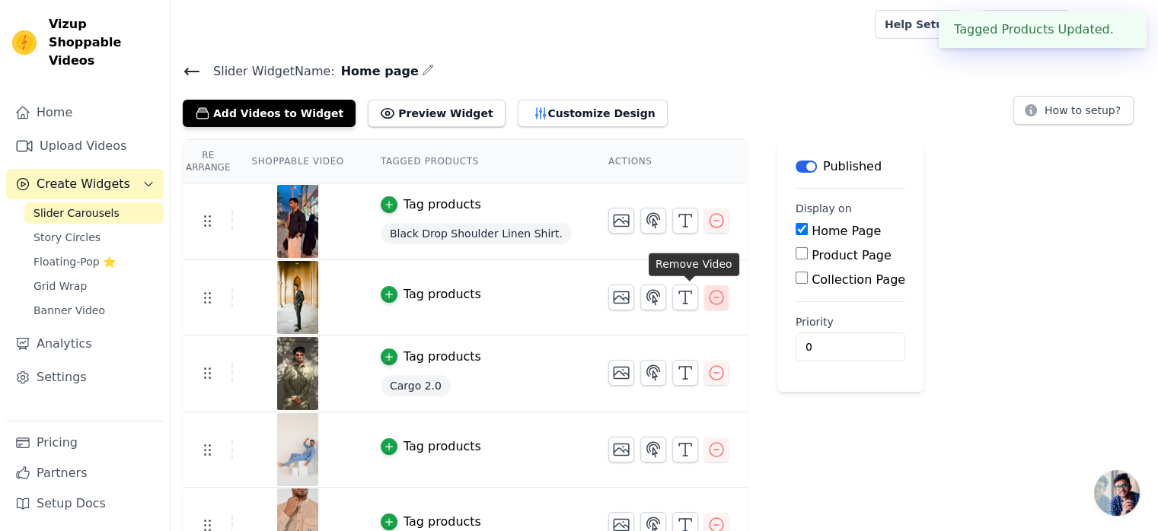
click at [709, 301] on icon "button" at bounding box center [716, 298] width 14 height 14
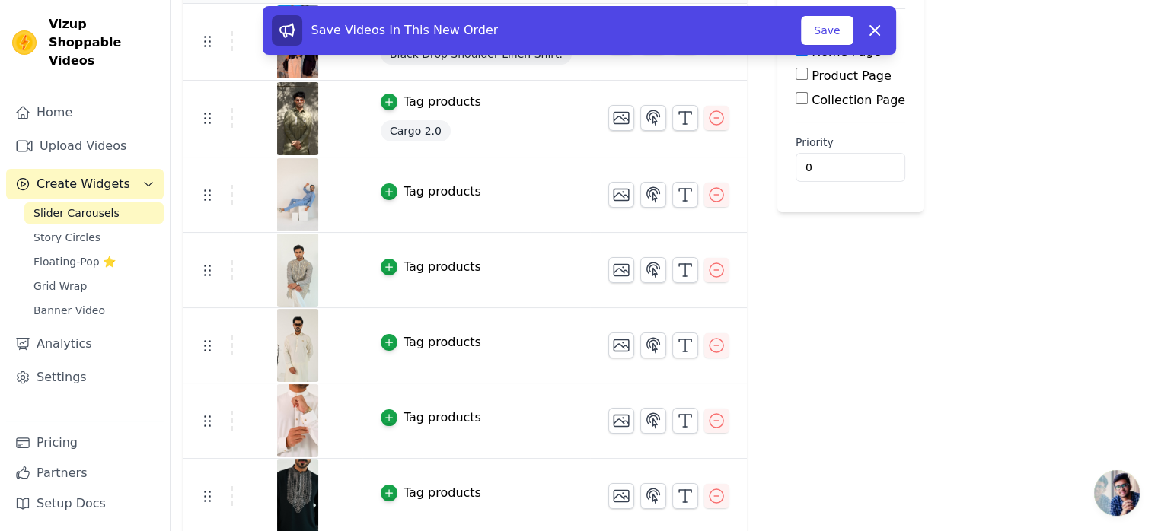
scroll to position [177, 0]
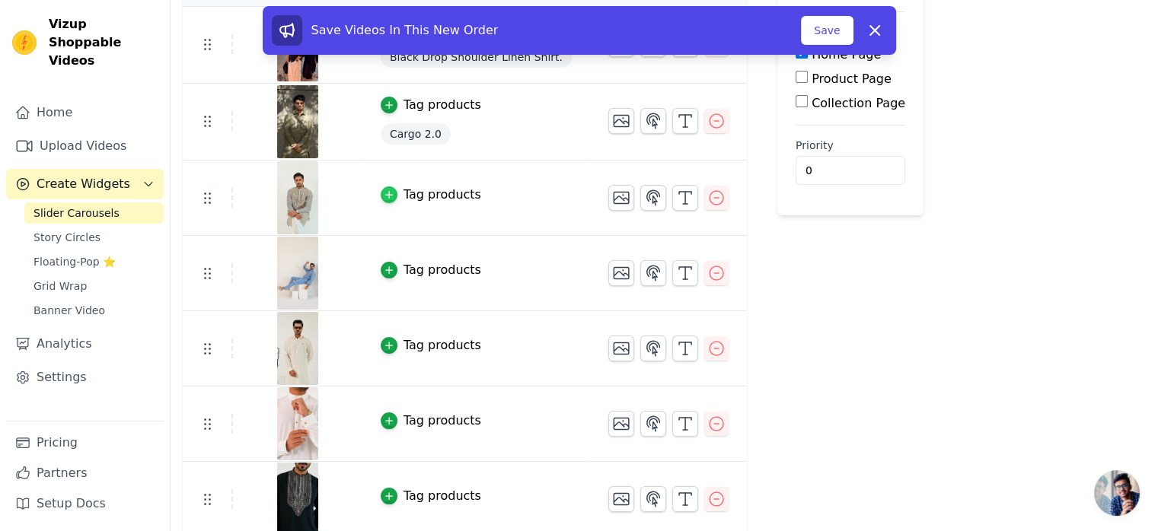
click at [384, 196] on icon "button" at bounding box center [389, 195] width 11 height 11
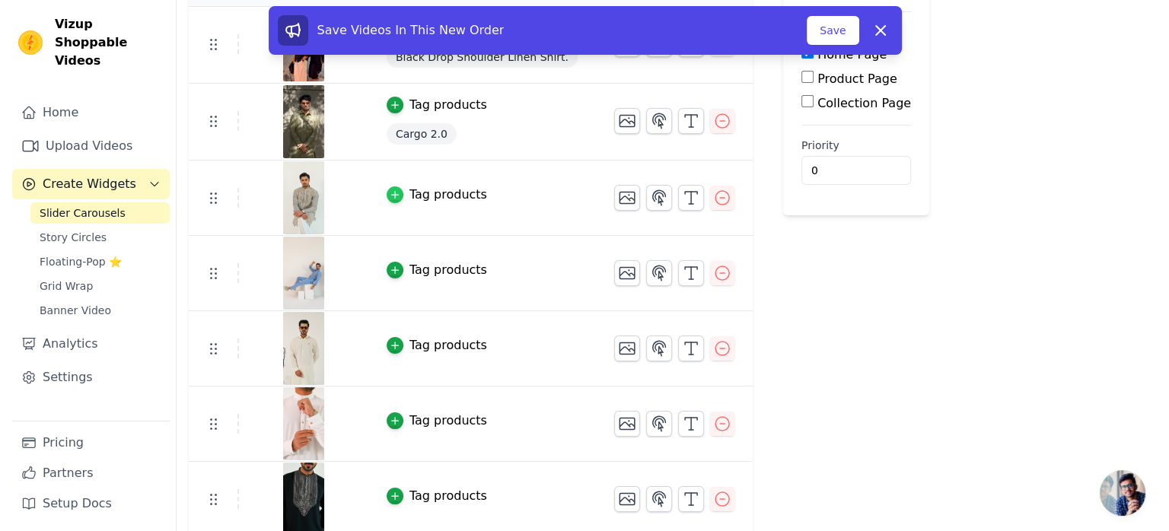
scroll to position [0, 0]
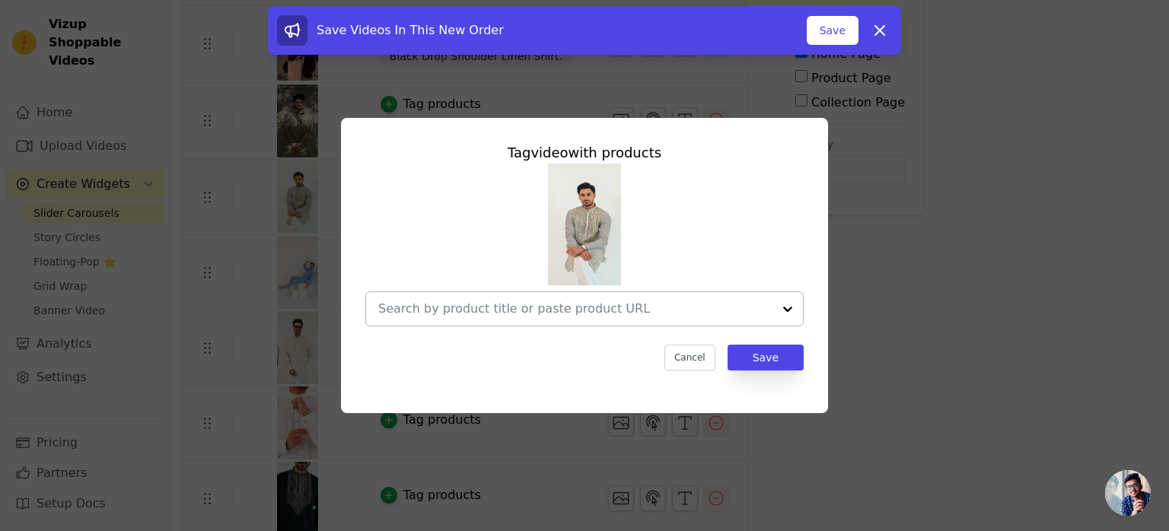
click at [436, 311] on input "text" at bounding box center [575, 309] width 394 height 18
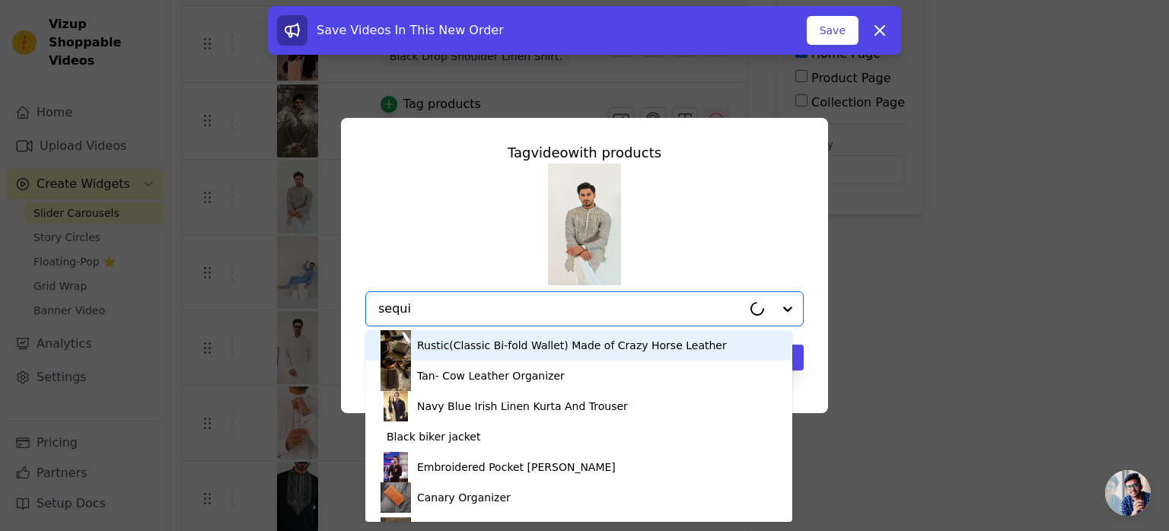
type input "sequin"
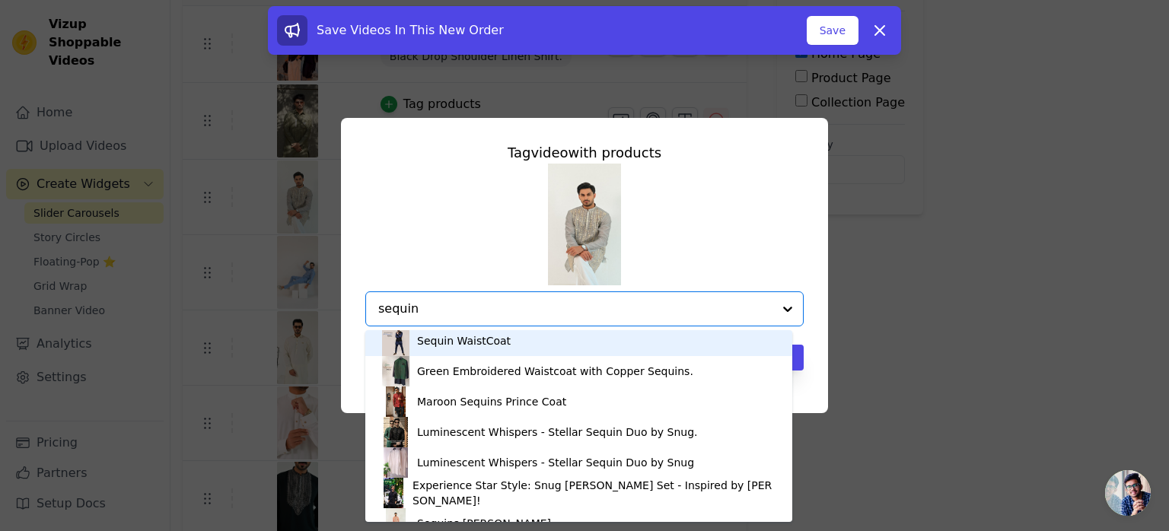
scroll to position [116, 0]
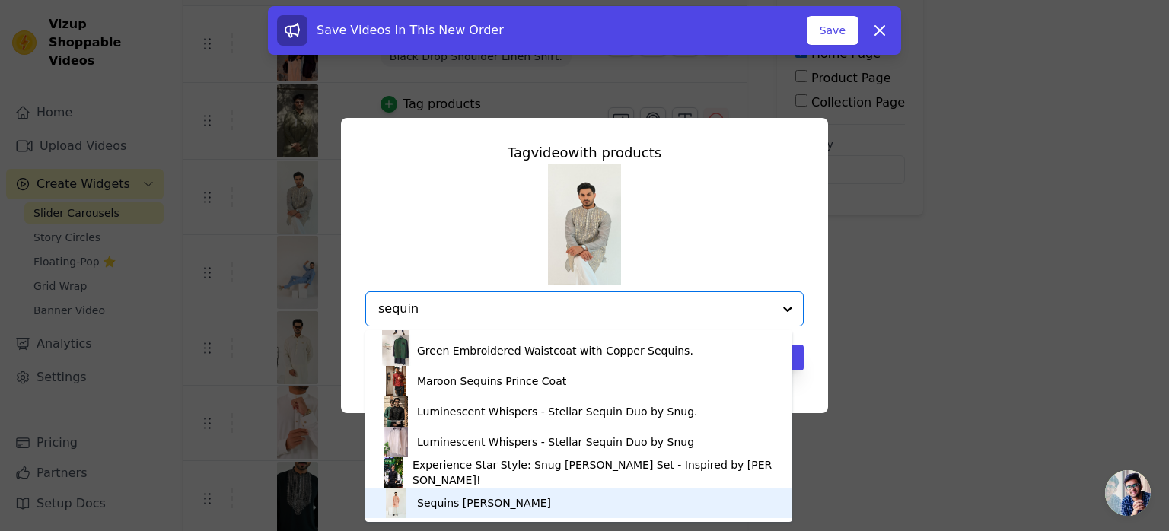
click at [469, 505] on div "Sequins [PERSON_NAME]" at bounding box center [484, 503] width 134 height 15
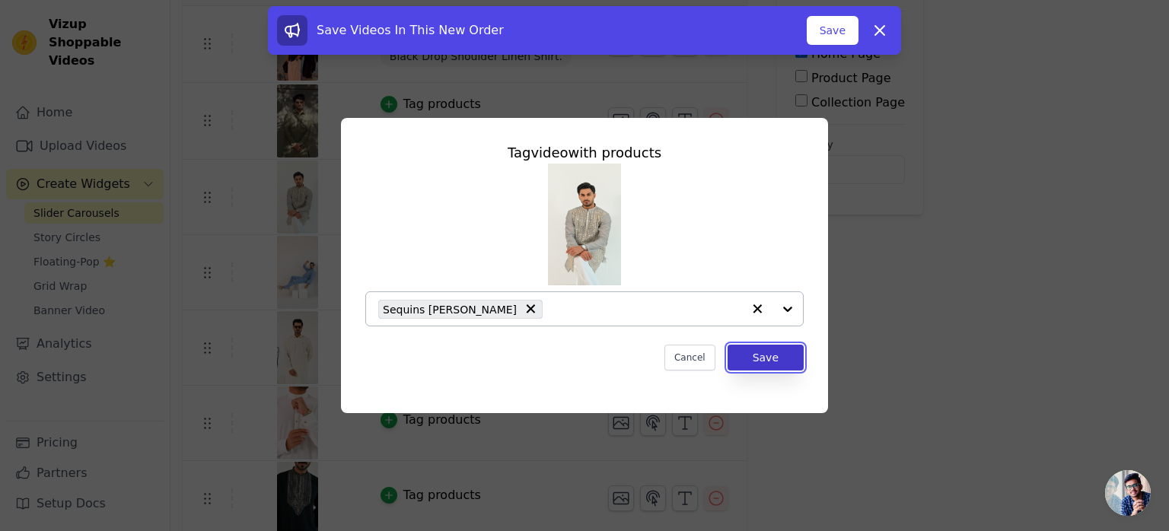
click at [765, 359] on button "Save" at bounding box center [766, 358] width 76 height 26
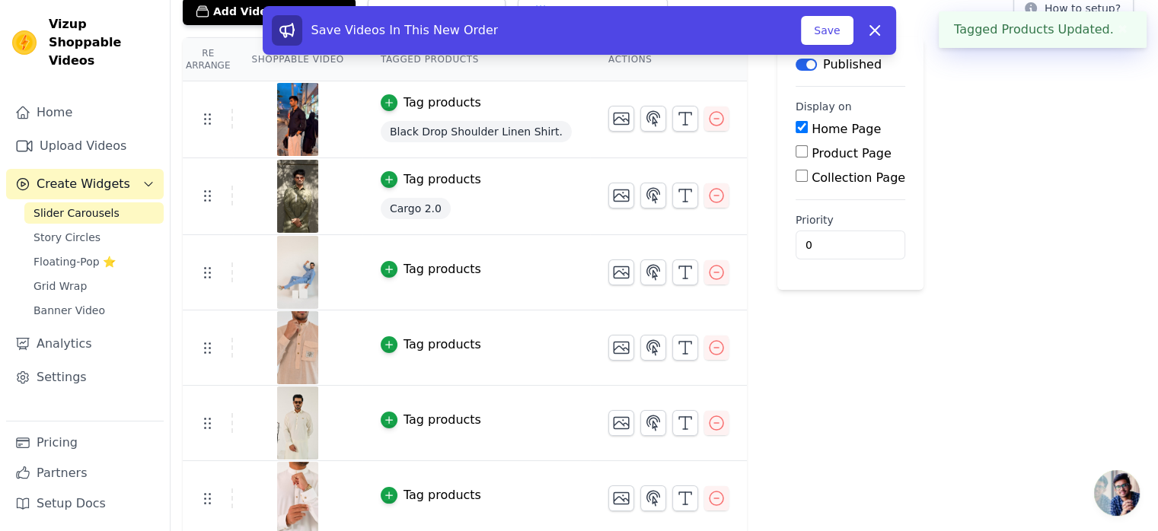
scroll to position [101, 0]
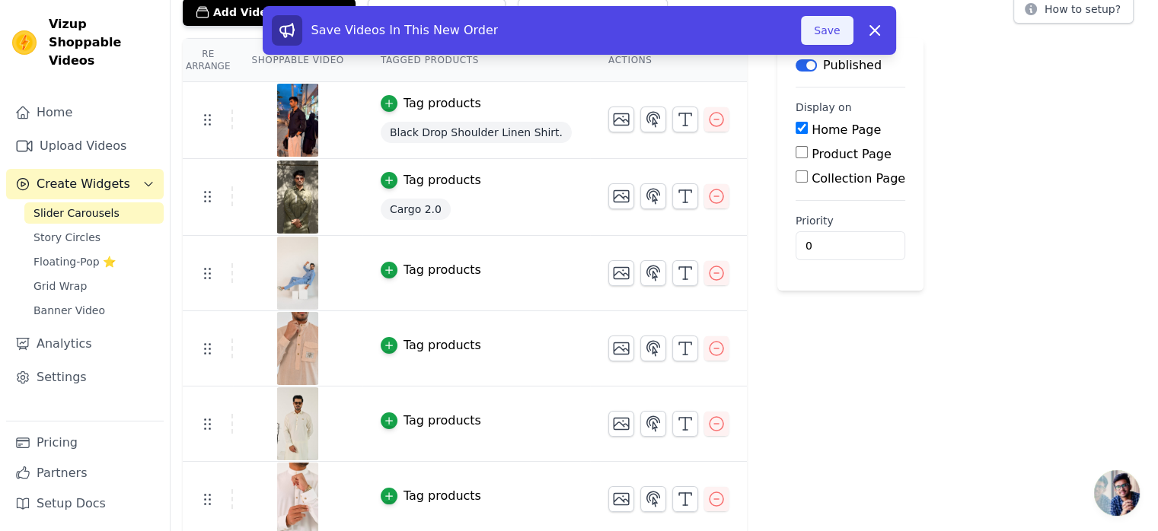
click at [831, 37] on button "Save" at bounding box center [827, 30] width 52 height 29
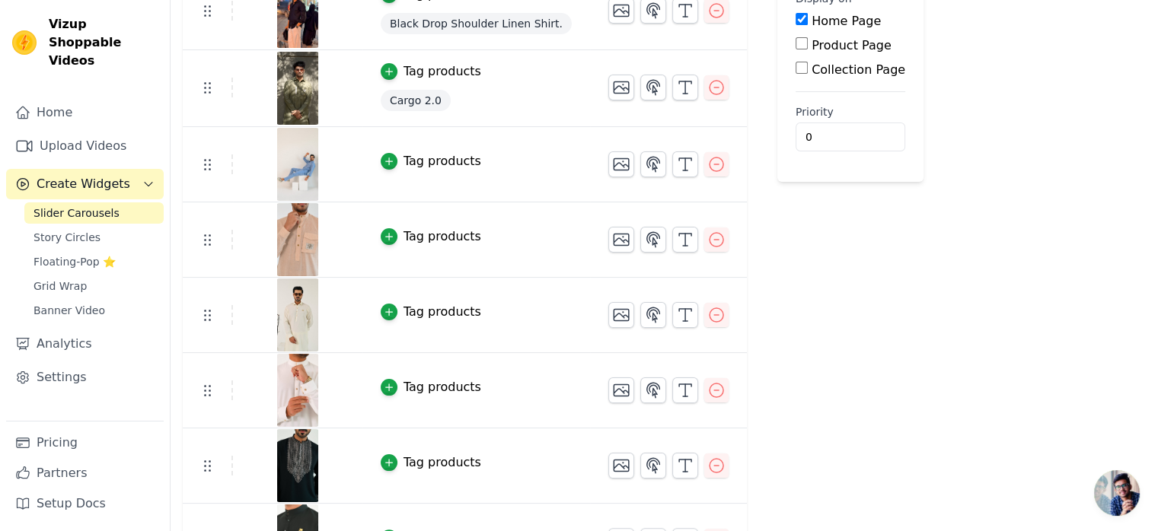
scroll to position [204, 0]
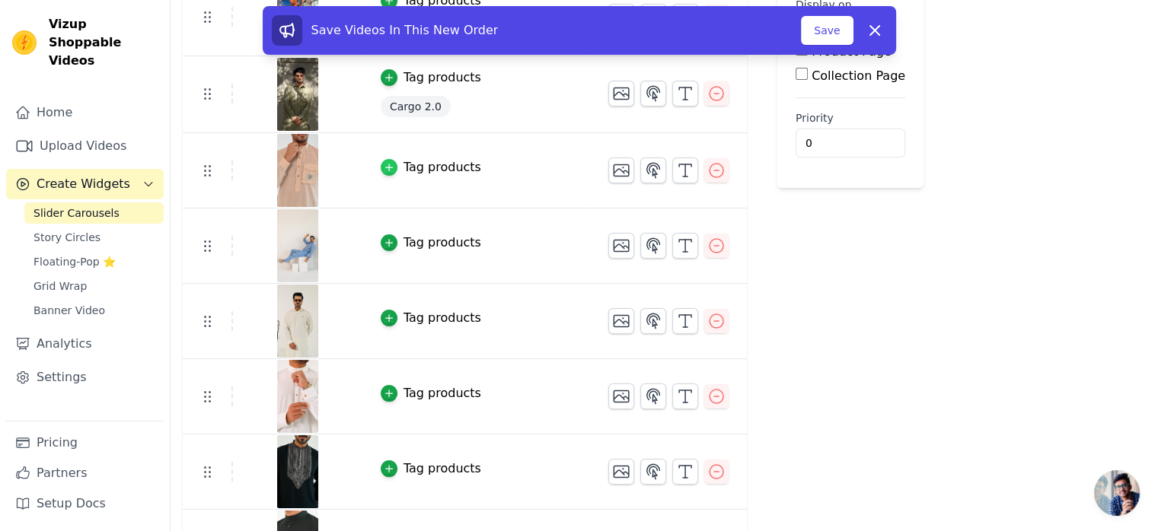
click at [384, 162] on icon "button" at bounding box center [389, 167] width 11 height 11
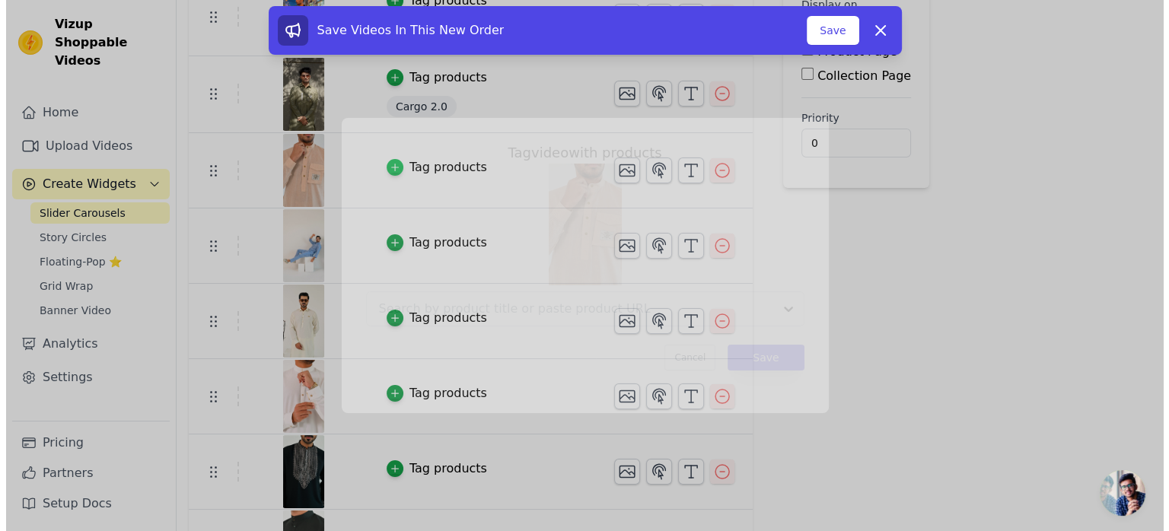
scroll to position [0, 0]
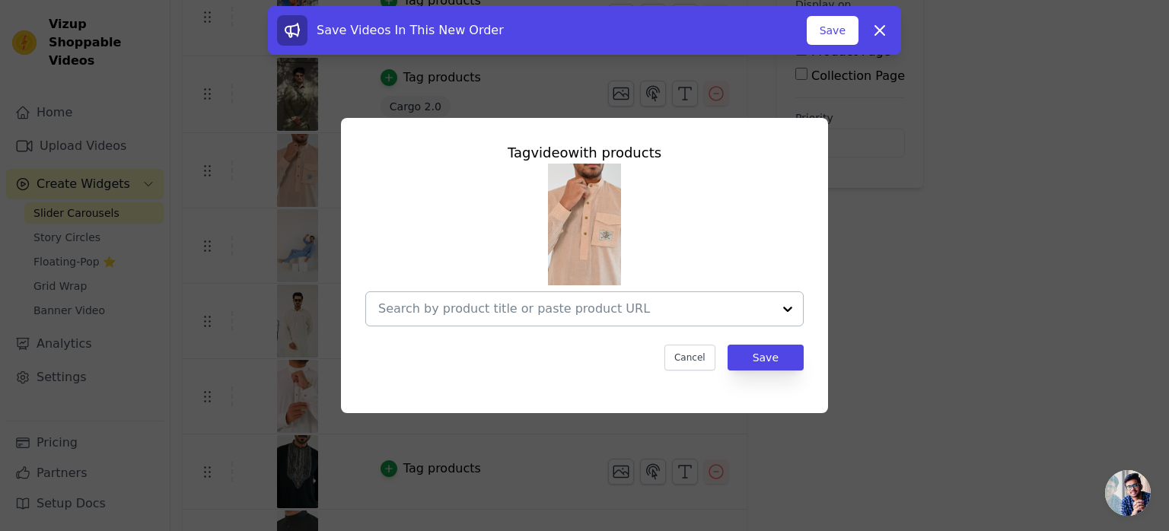
click at [475, 305] on input "text" at bounding box center [575, 309] width 394 height 18
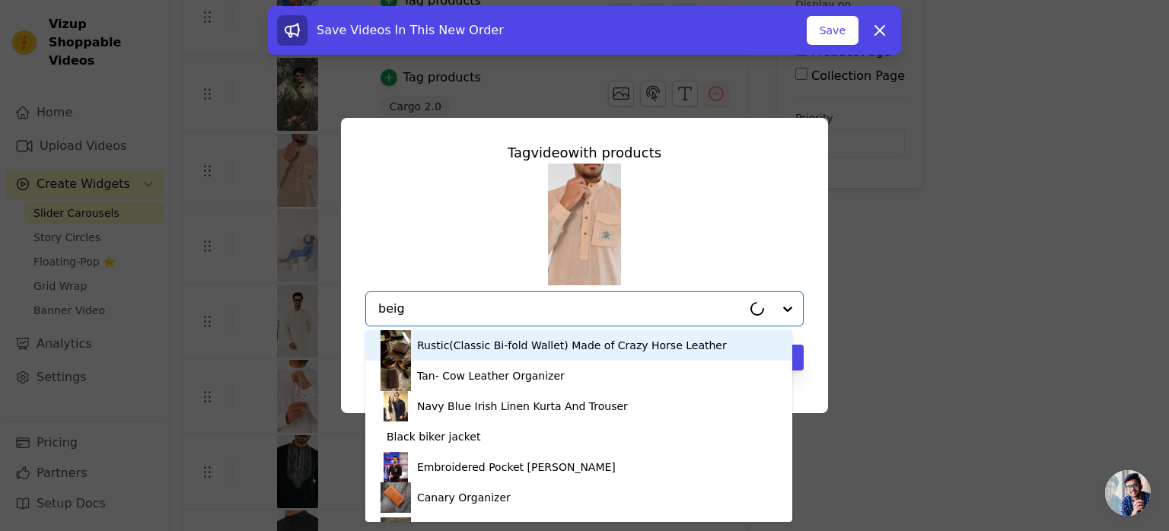
type input "beige"
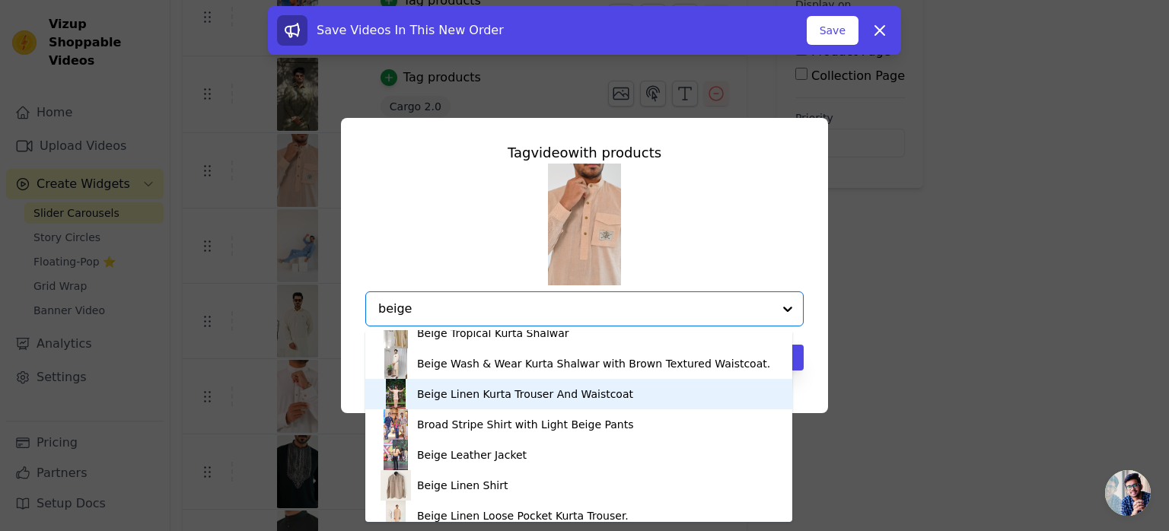
scroll to position [299, 0]
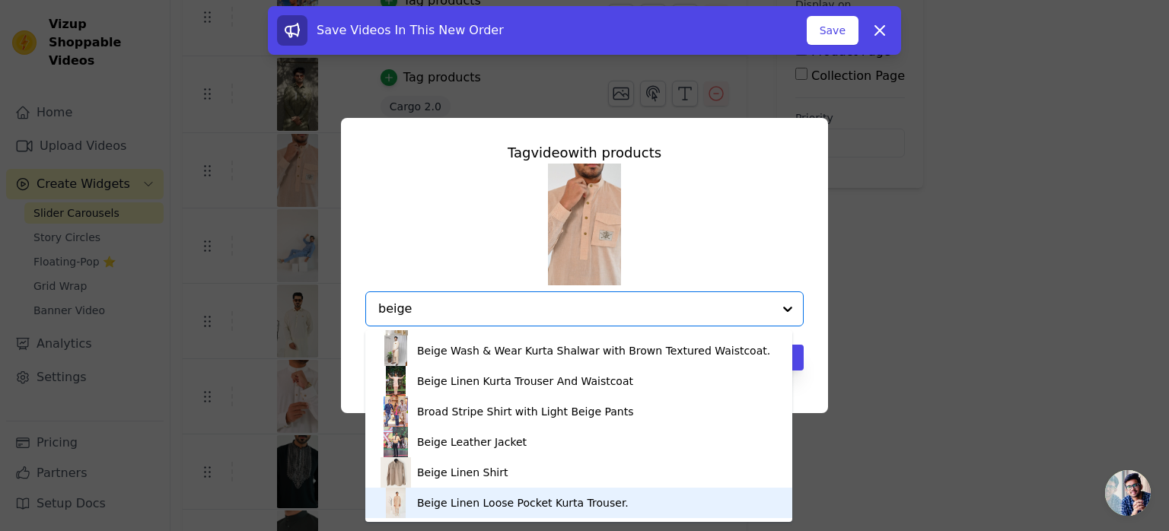
click at [479, 509] on div "Beige Linen Loose Pocket Kurta Trouser." at bounding box center [523, 503] width 212 height 15
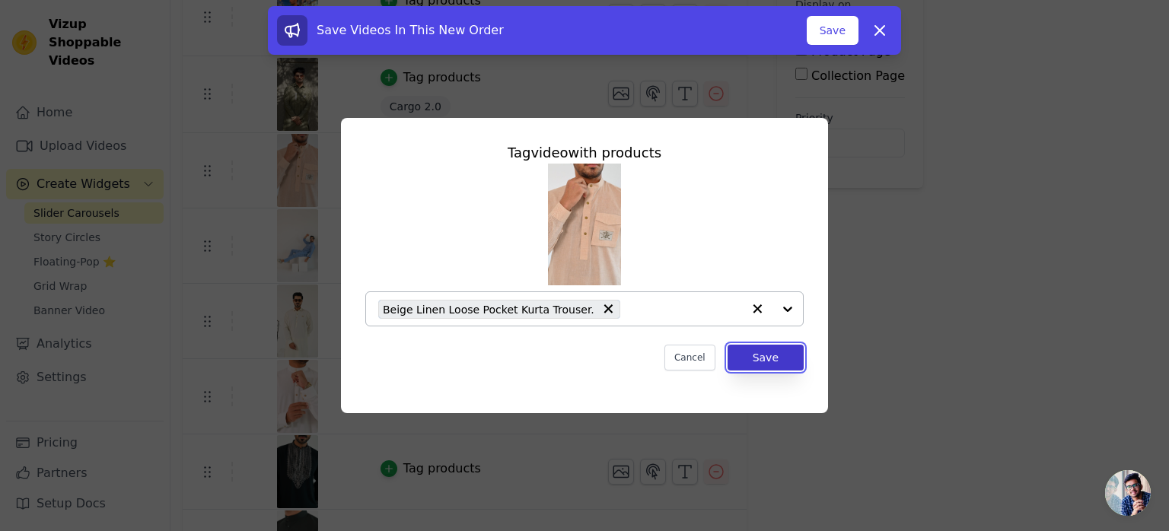
click at [768, 359] on button "Save" at bounding box center [766, 358] width 76 height 26
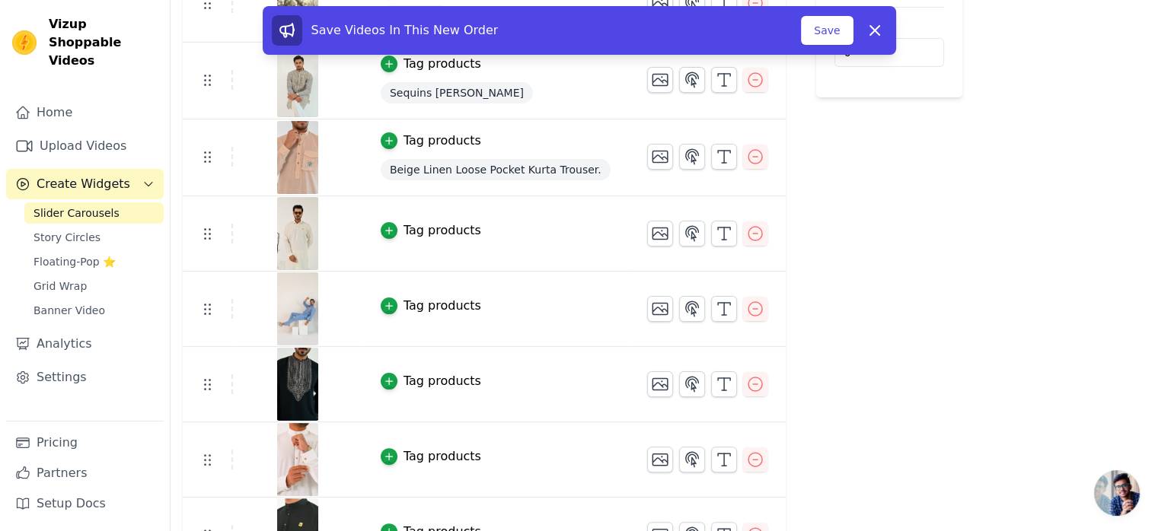
scroll to position [307, 0]
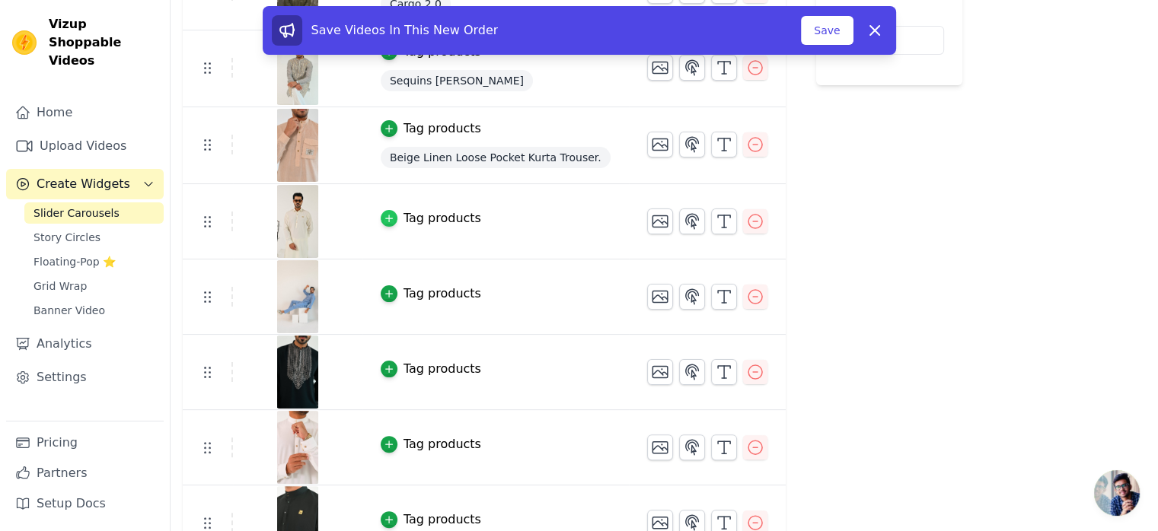
click at [384, 220] on icon "button" at bounding box center [389, 218] width 11 height 11
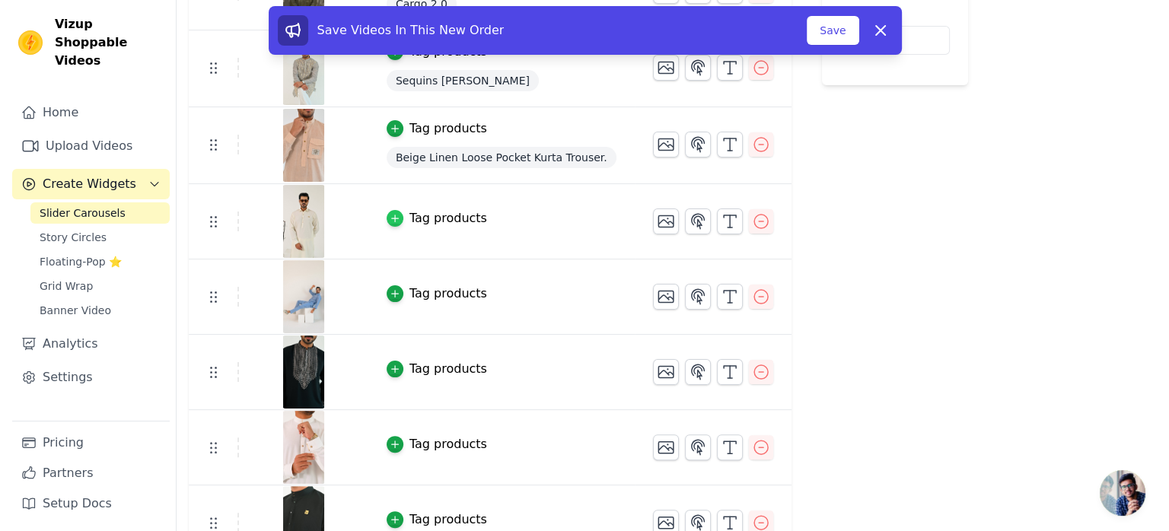
scroll to position [0, 0]
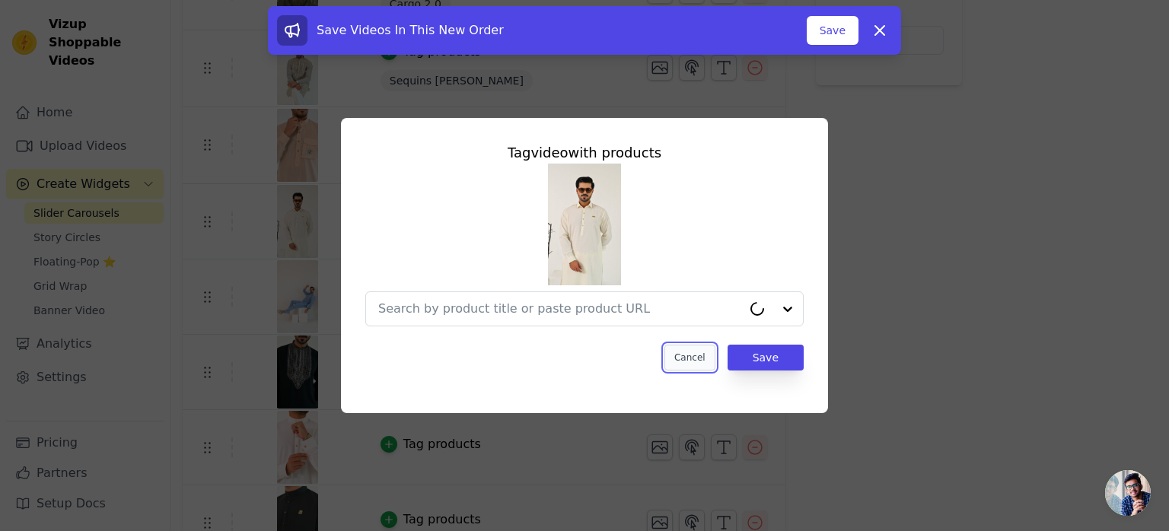
click at [697, 365] on button "Cancel" at bounding box center [690, 358] width 51 height 26
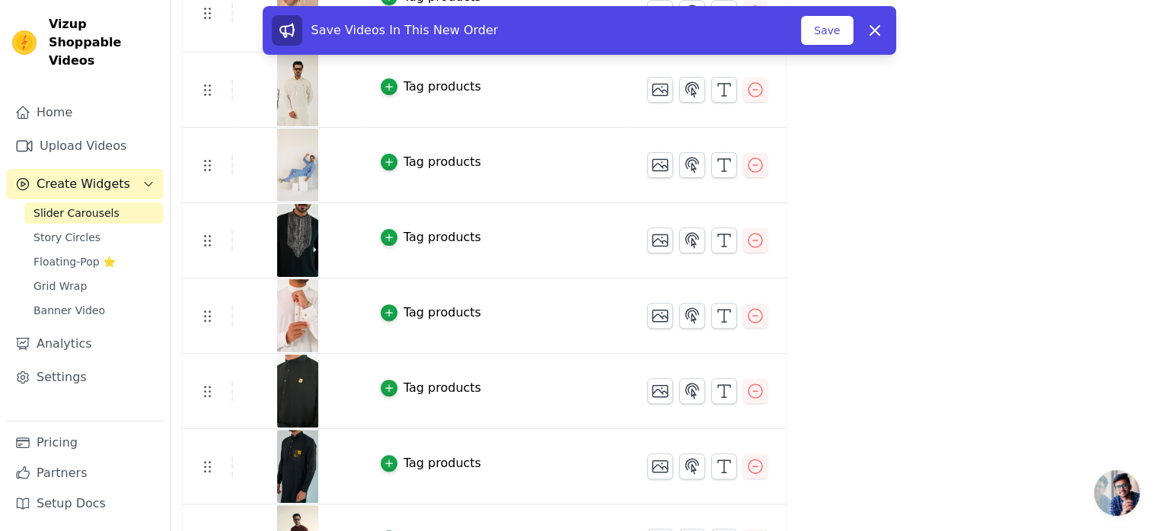
scroll to position [421, 0]
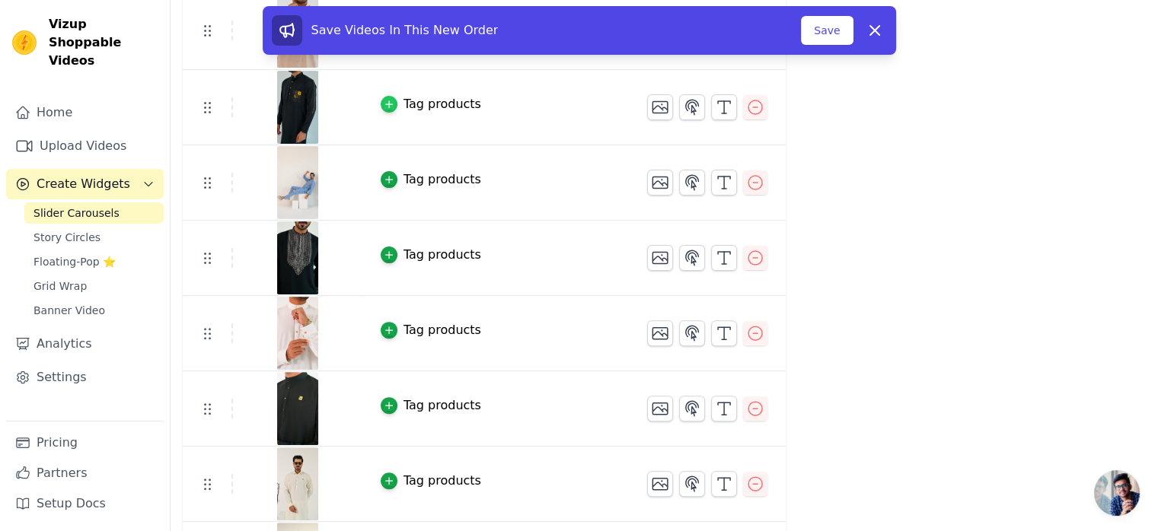
click at [384, 104] on icon "button" at bounding box center [389, 104] width 11 height 11
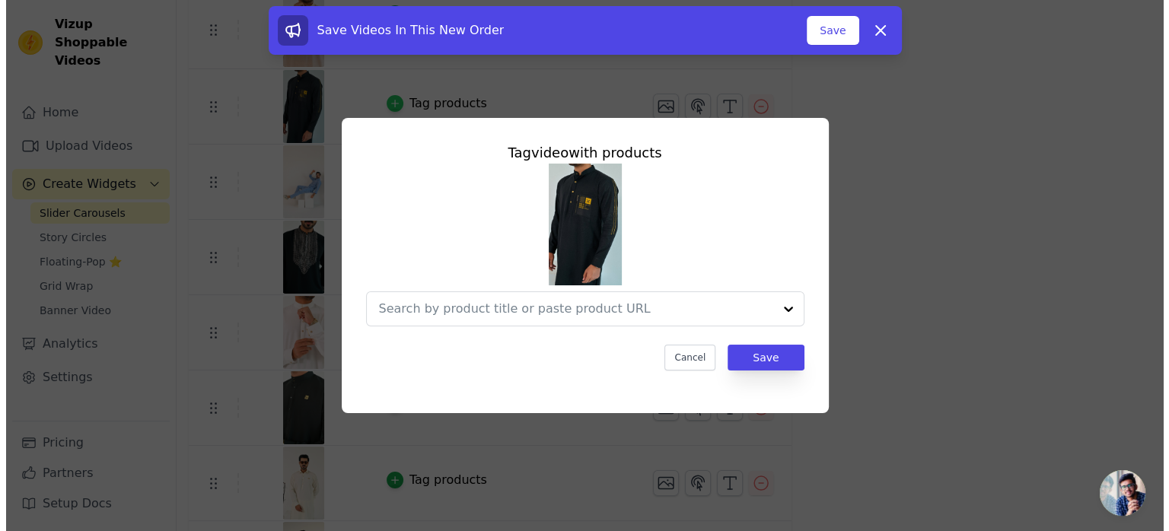
scroll to position [0, 0]
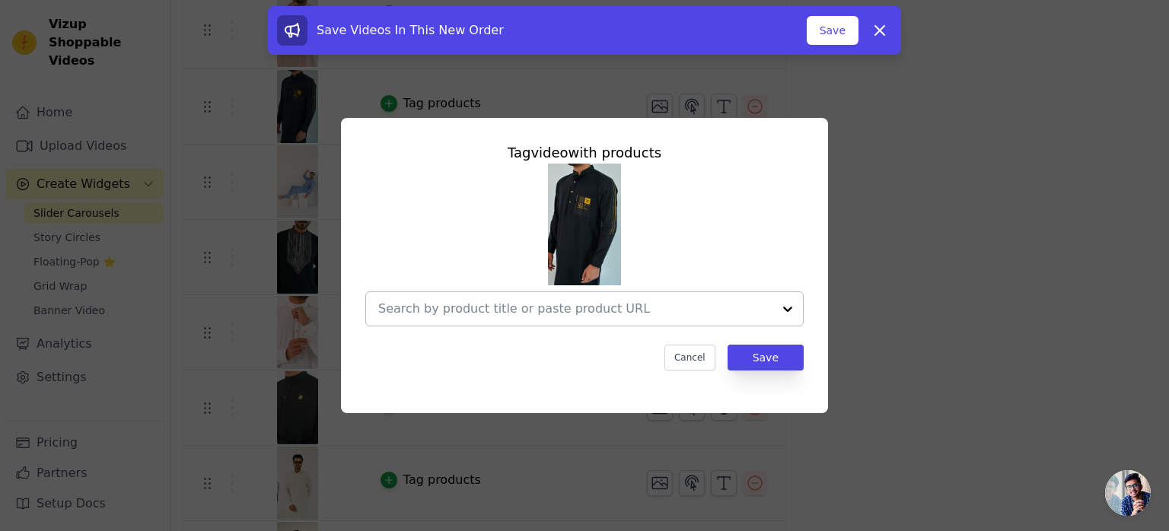
click at [445, 313] on input "text" at bounding box center [575, 309] width 394 height 18
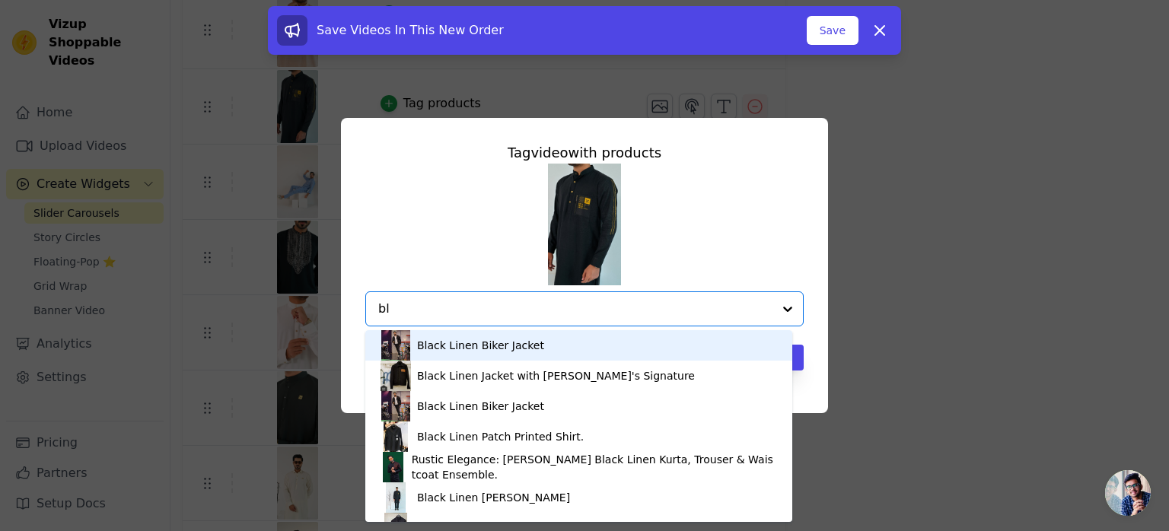
type input "b"
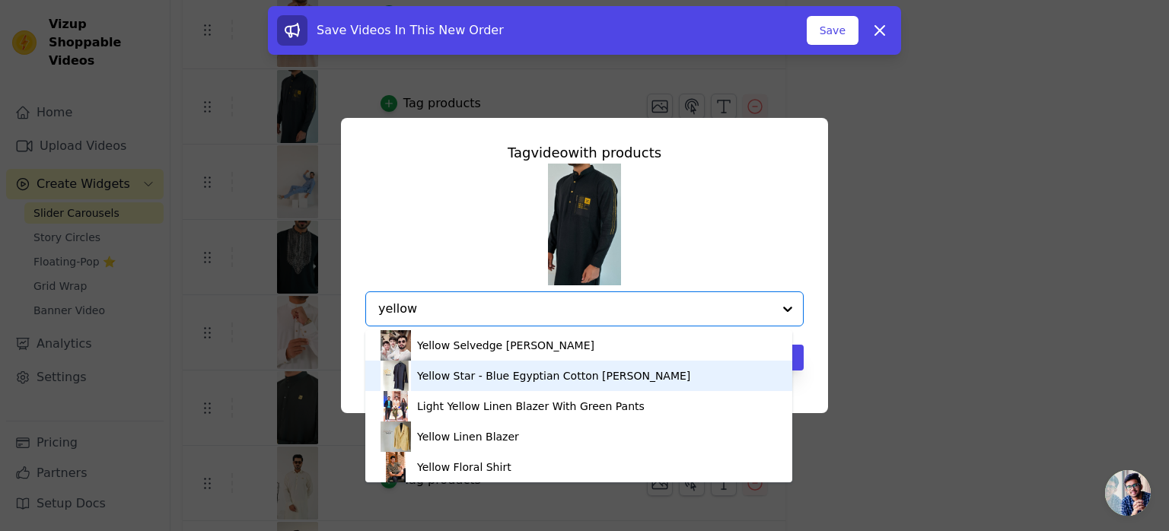
type input "yellow"
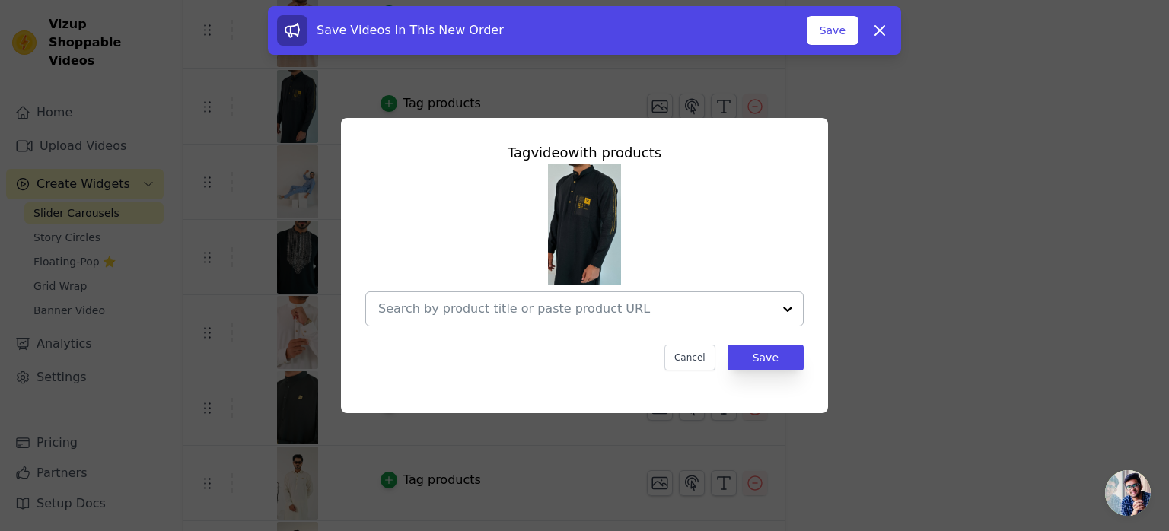
click at [492, 311] on input "text" at bounding box center [575, 309] width 394 height 18
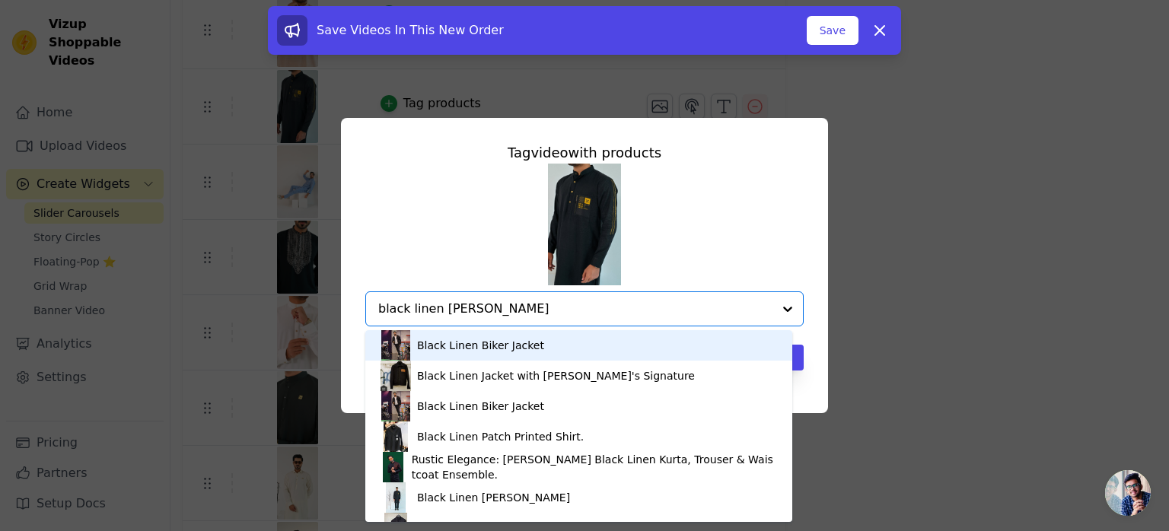
type input "black linen kurta"
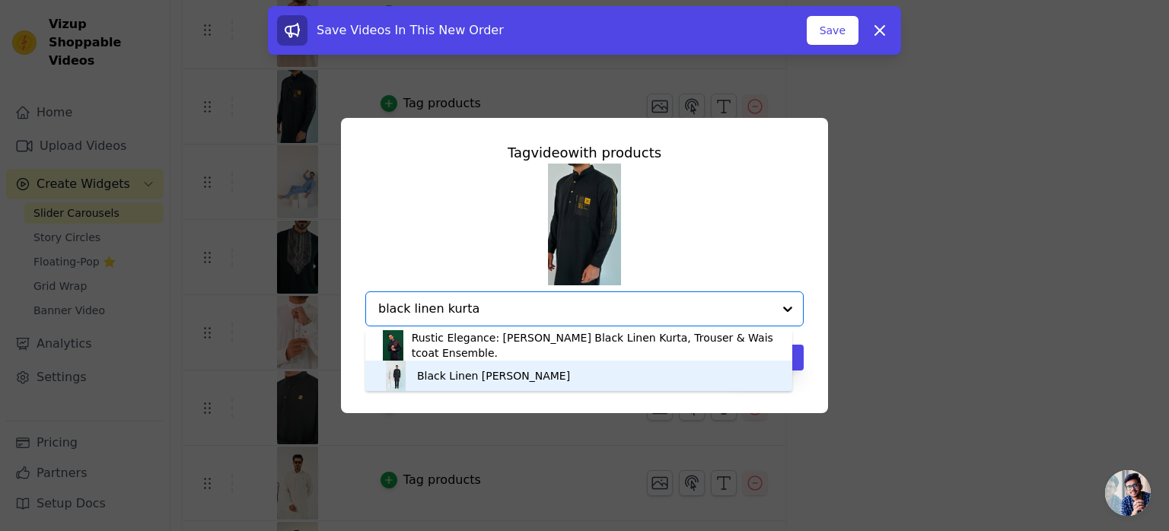
click at [471, 380] on div "Black Linen [PERSON_NAME]" at bounding box center [493, 375] width 153 height 15
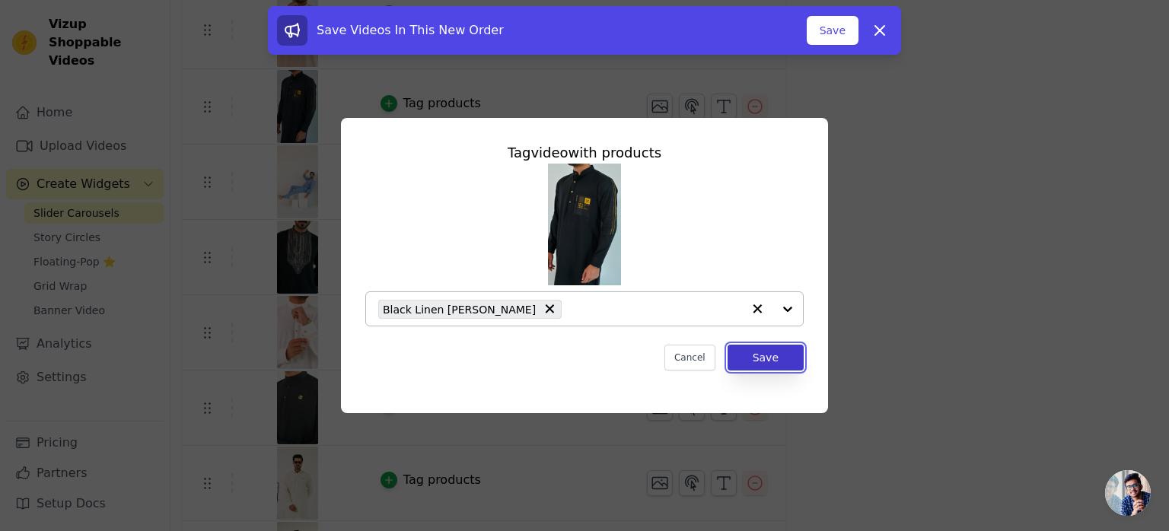
click at [767, 361] on button "Save" at bounding box center [766, 358] width 76 height 26
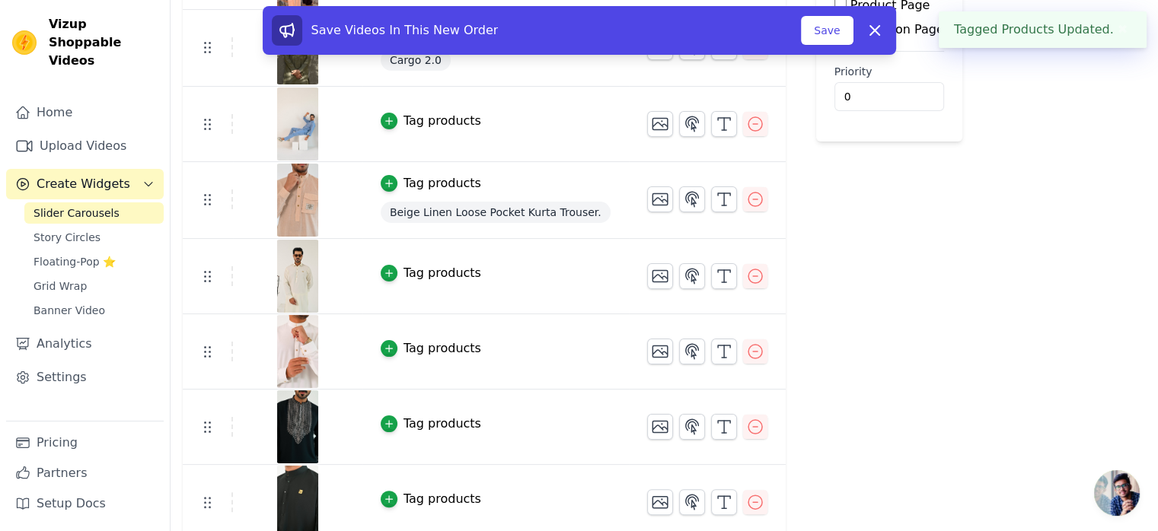
scroll to position [254, 0]
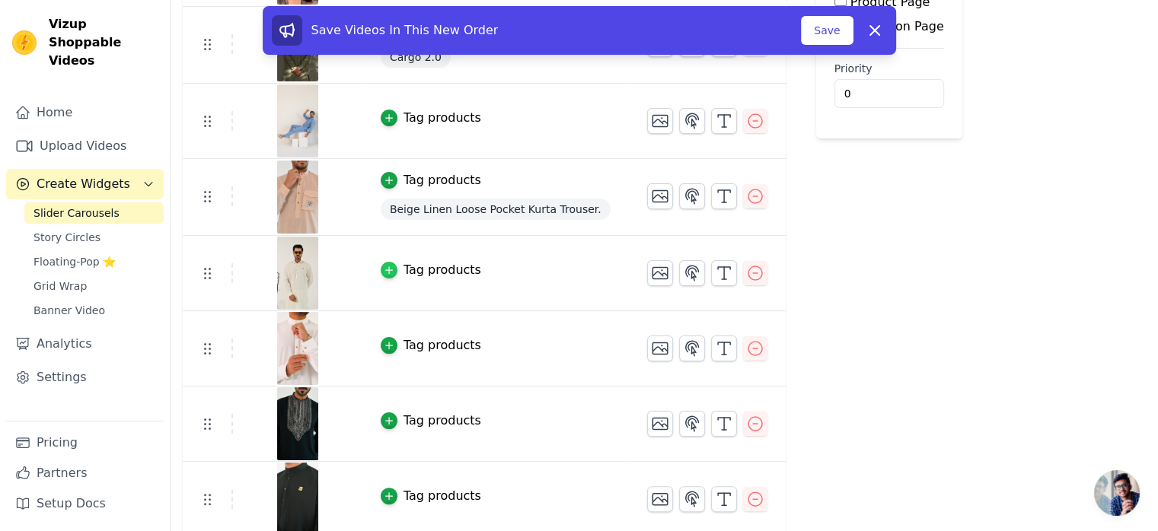
click at [384, 272] on icon "button" at bounding box center [389, 270] width 11 height 11
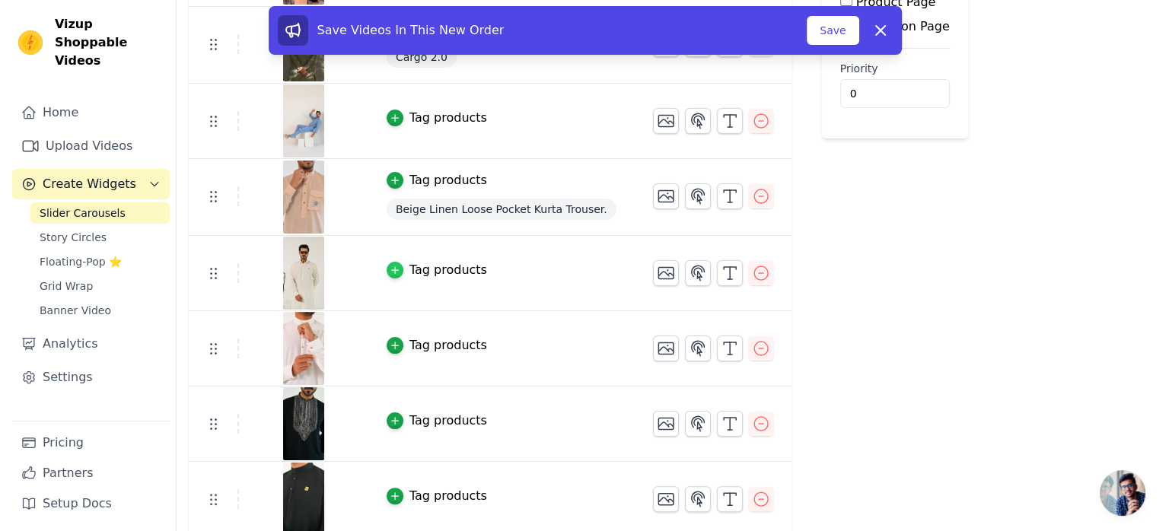
scroll to position [0, 0]
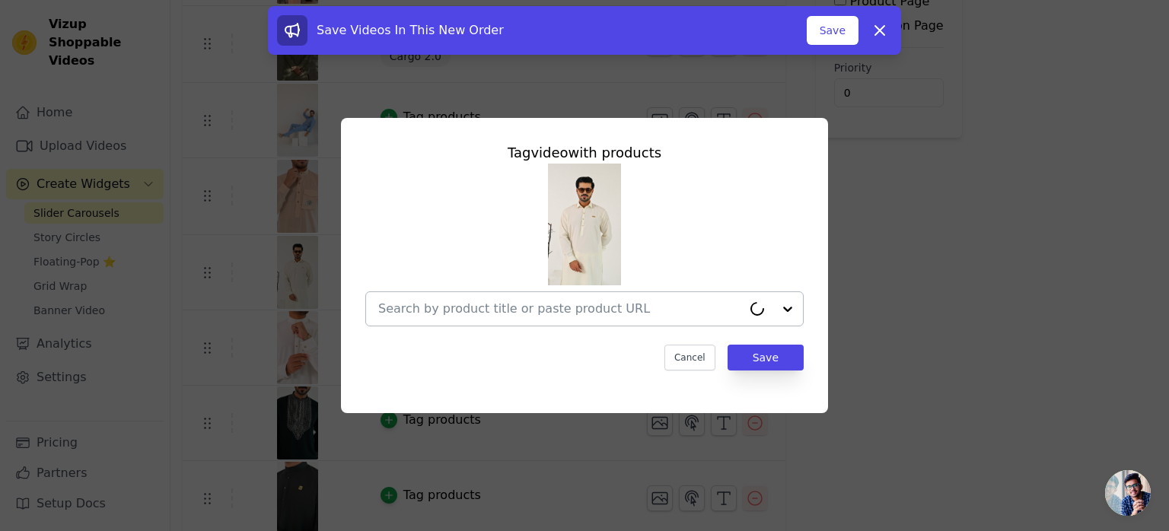
click at [414, 320] on div at bounding box center [560, 308] width 364 height 33
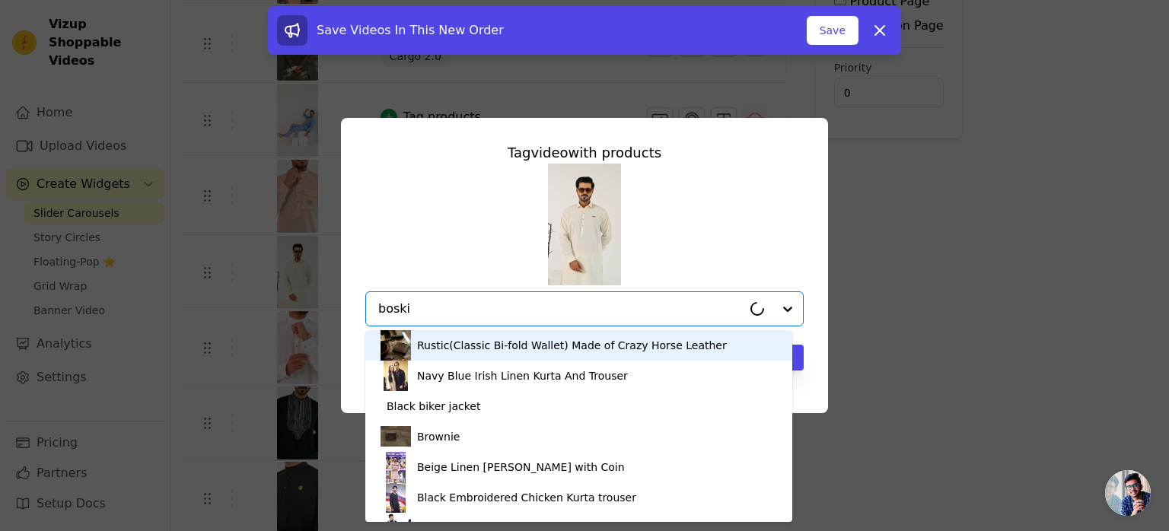
type input "boski"
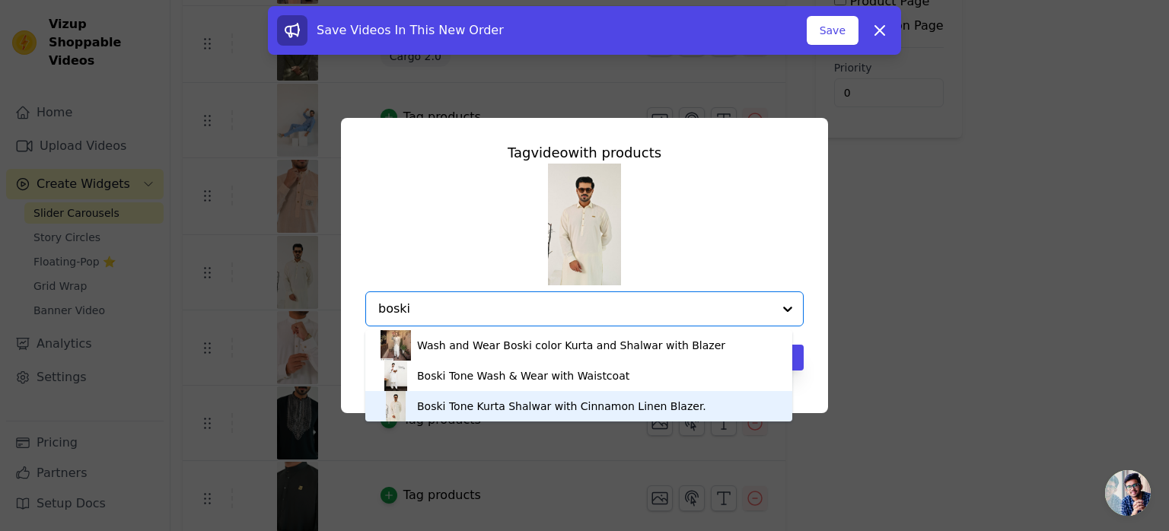
click at [466, 406] on div "Boski Tone Kurta Shalwar with Cinnamon Linen Blazer." at bounding box center [561, 406] width 289 height 15
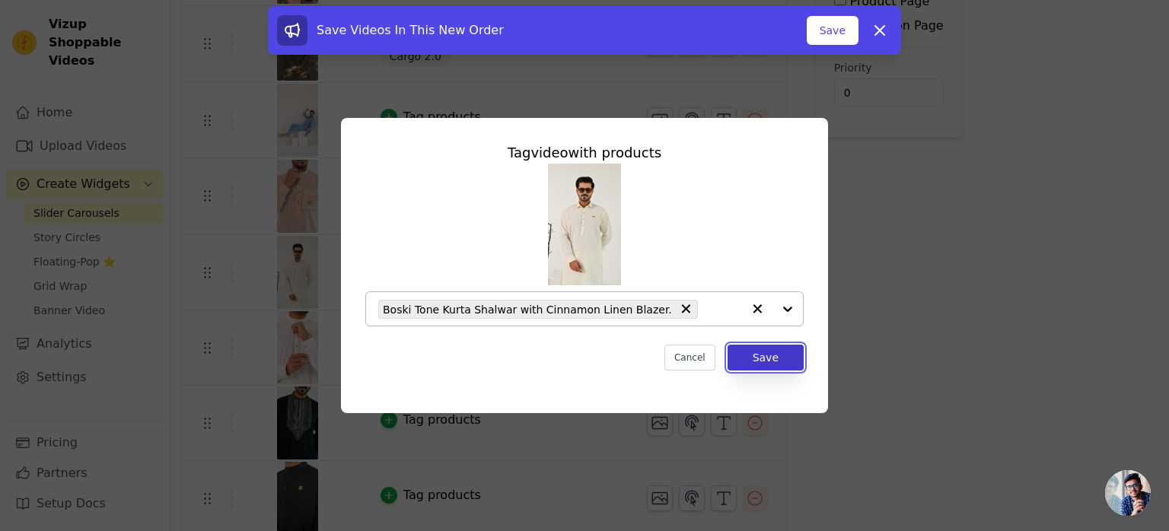
click at [757, 360] on button "Save" at bounding box center [766, 358] width 76 height 26
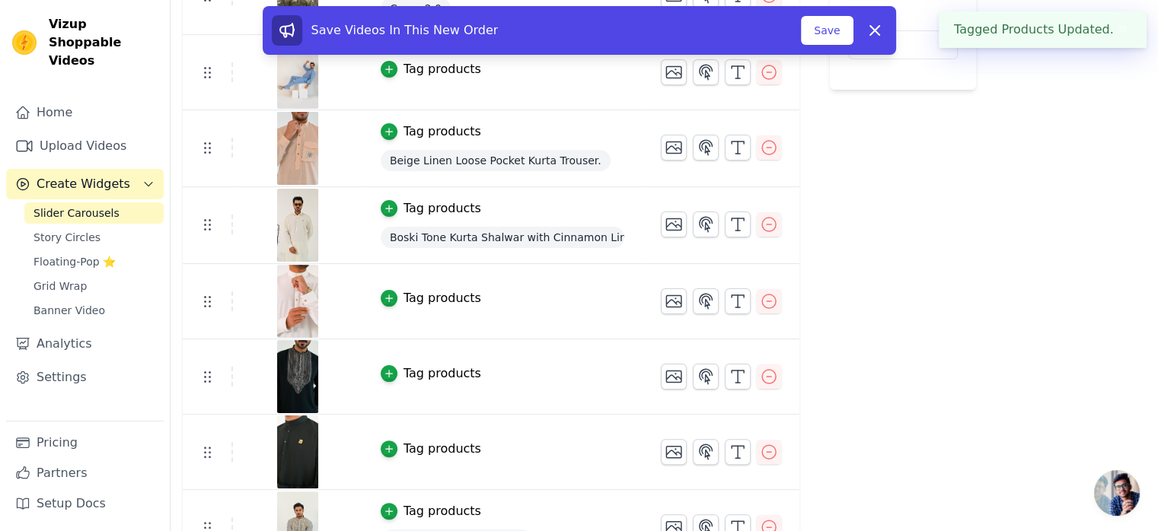
scroll to position [305, 0]
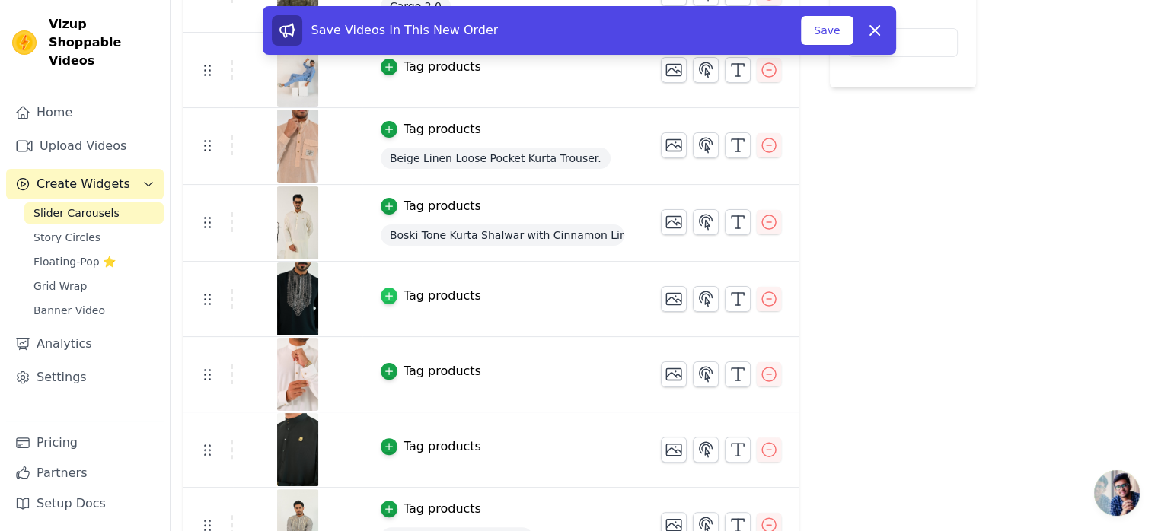
click at [385, 293] on icon "button" at bounding box center [388, 296] width 7 height 7
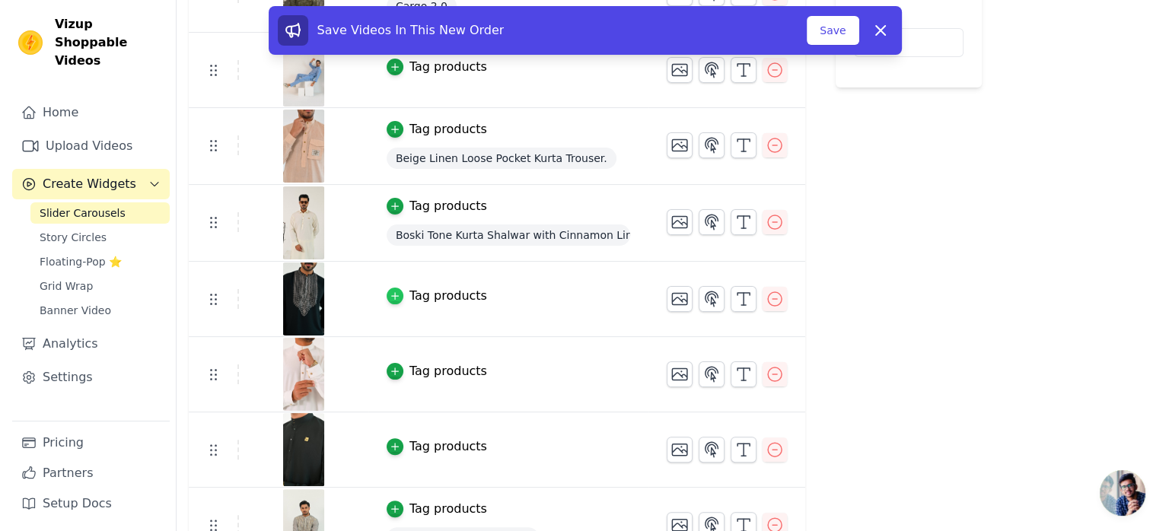
scroll to position [0, 0]
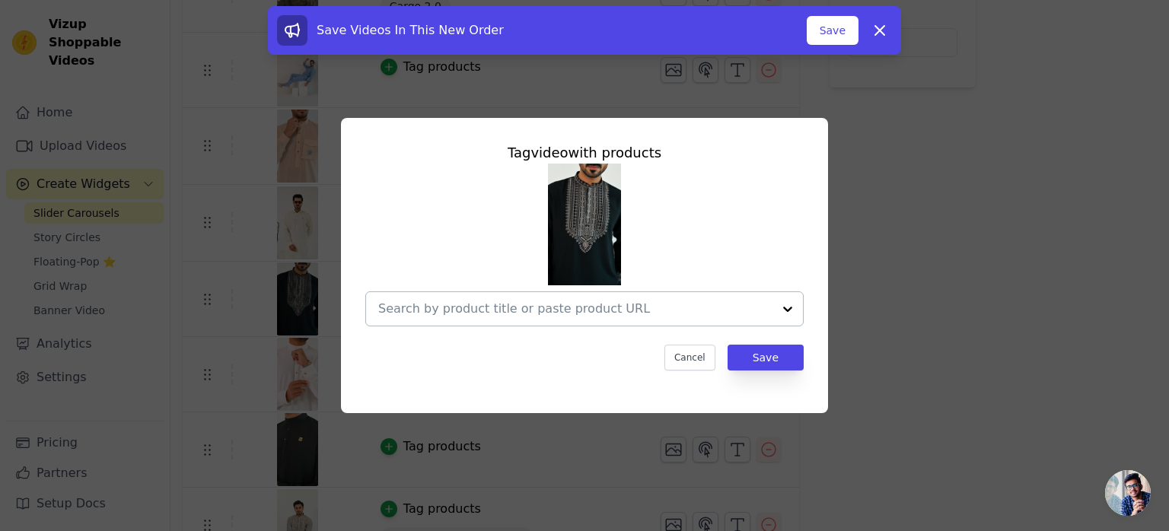
click at [432, 305] on input "text" at bounding box center [575, 309] width 394 height 18
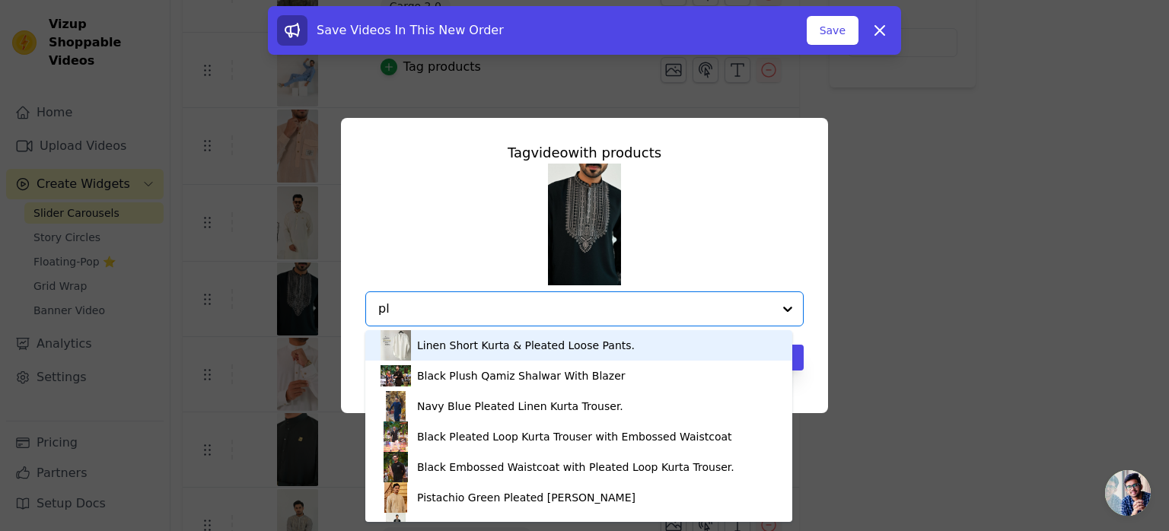
type input "p"
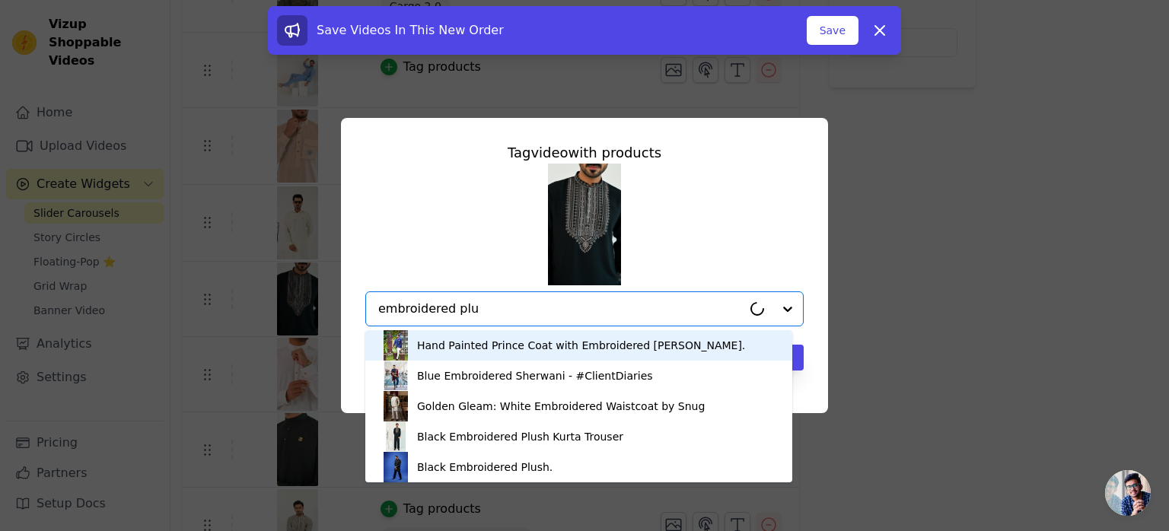
type input "embroidered plus"
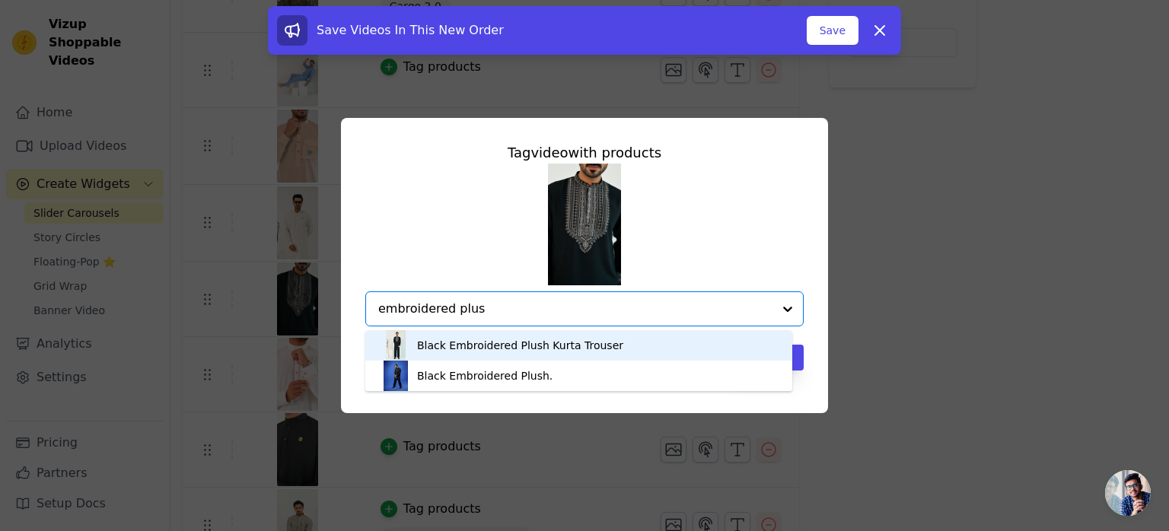
click at [518, 347] on div "Black Embroidered Plush Kurta Trouser" at bounding box center [520, 345] width 206 height 15
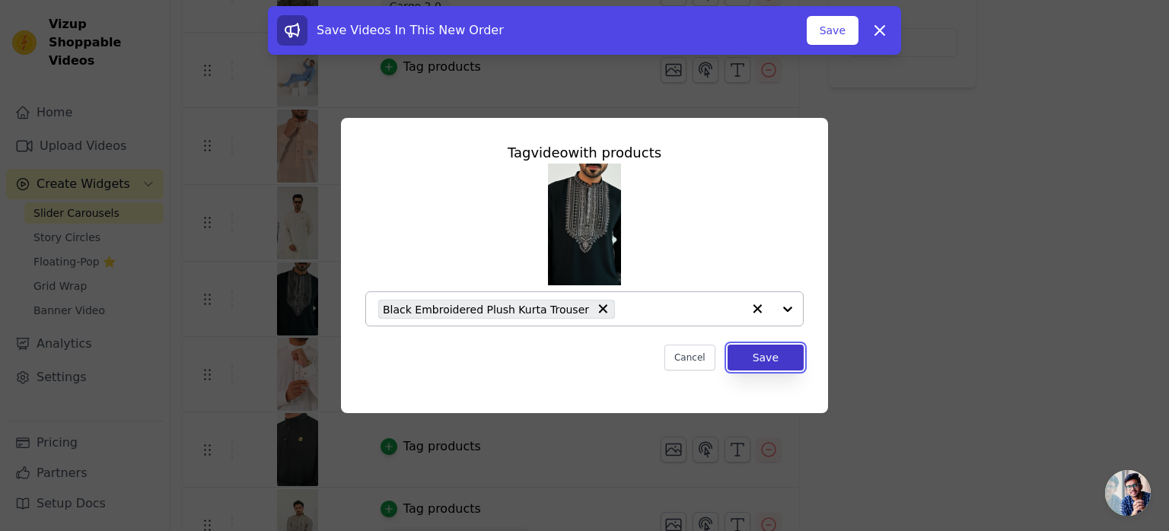
click at [769, 358] on button "Save" at bounding box center [766, 358] width 76 height 26
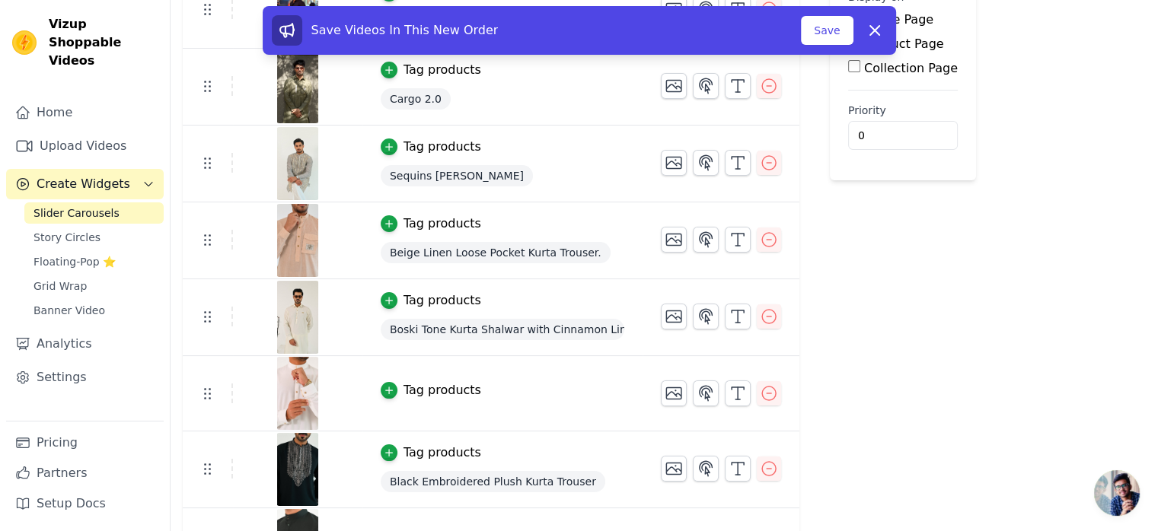
scroll to position [228, 0]
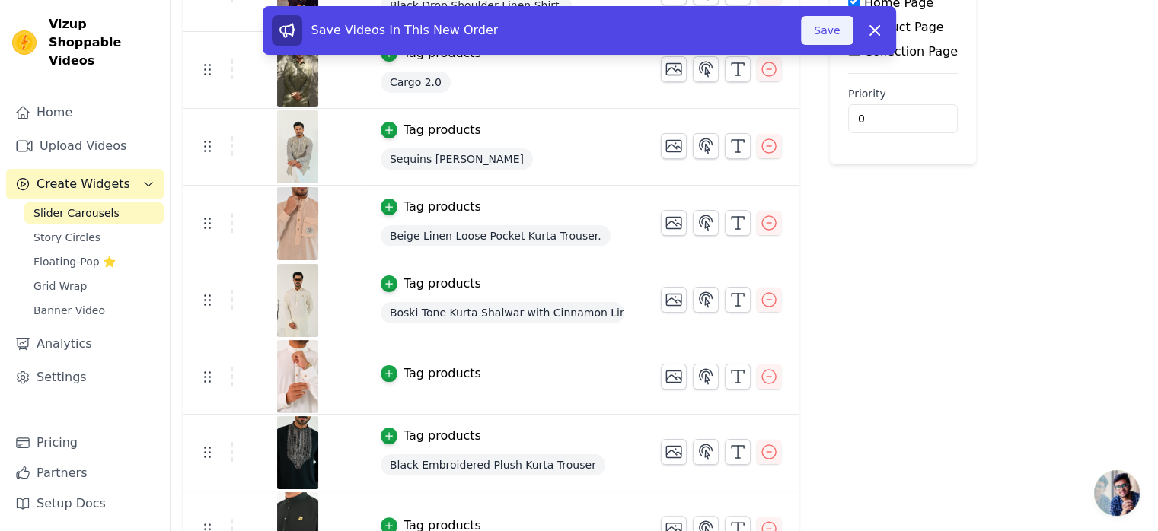
click at [835, 28] on button "Save" at bounding box center [827, 30] width 52 height 29
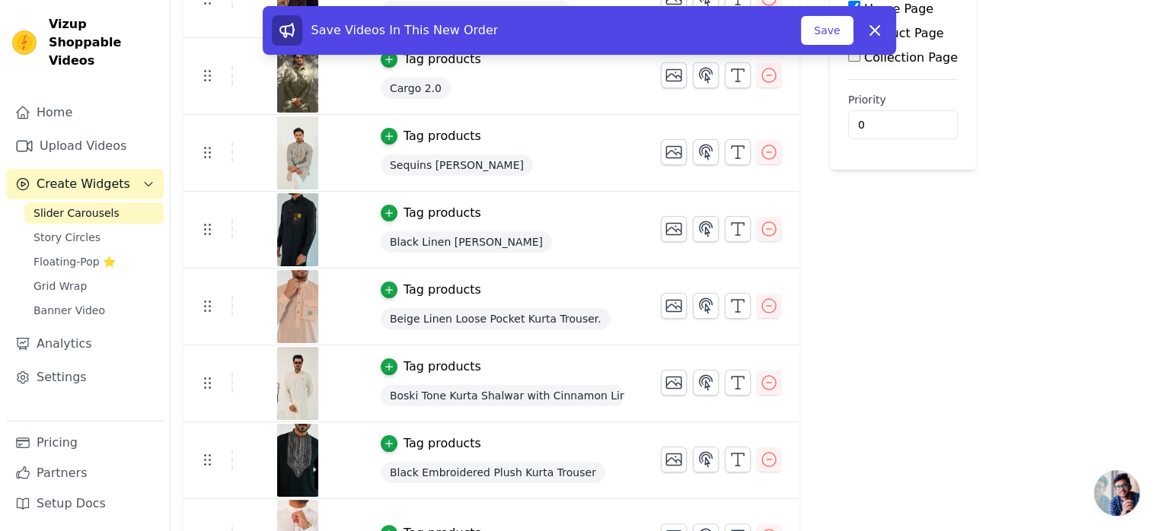
scroll to position [222, 0]
click at [827, 33] on button "Save" at bounding box center [827, 30] width 52 height 29
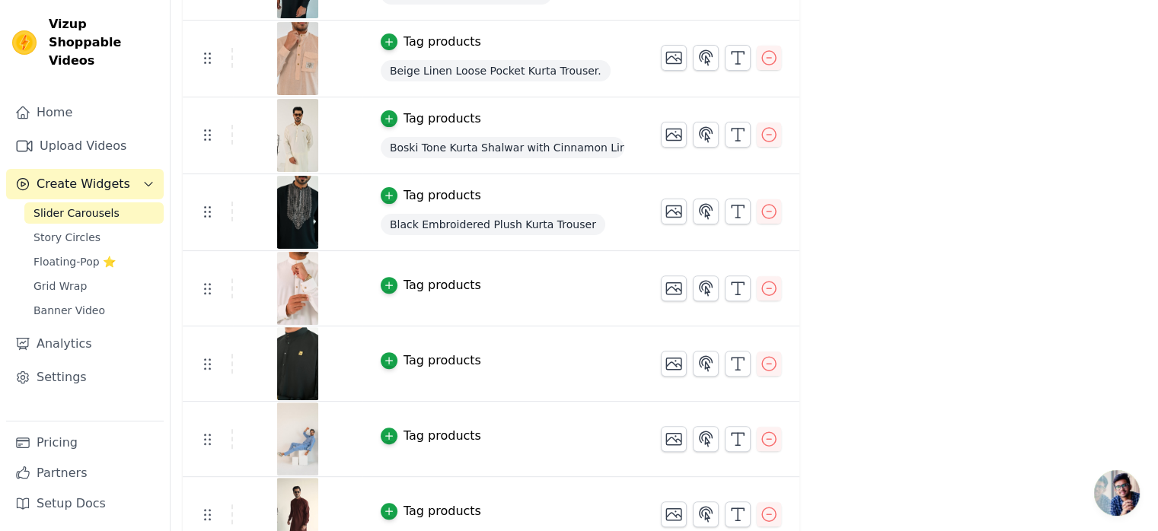
scroll to position [476, 0]
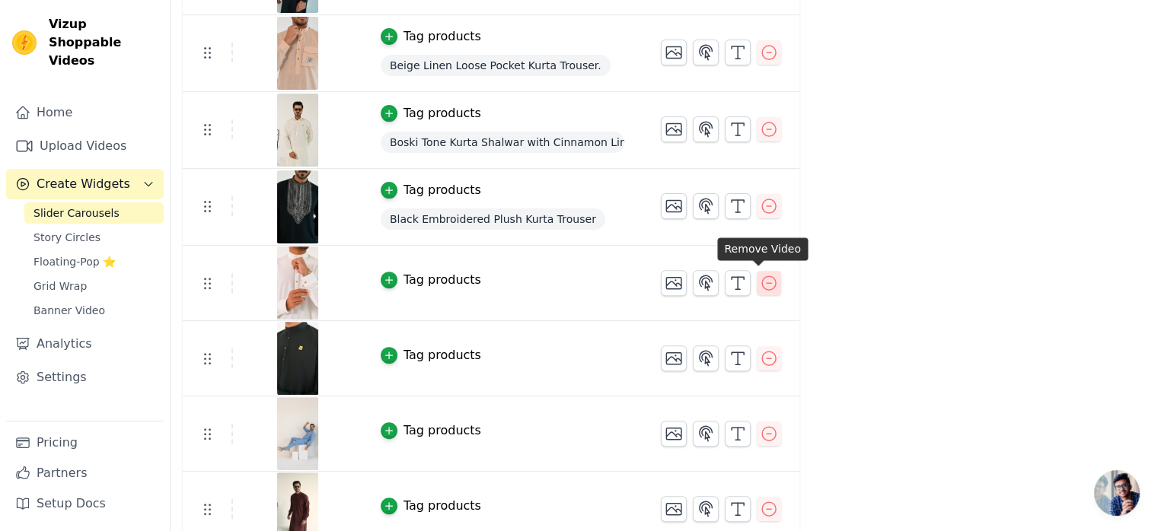
click at [761, 282] on icon "button" at bounding box center [769, 283] width 18 height 18
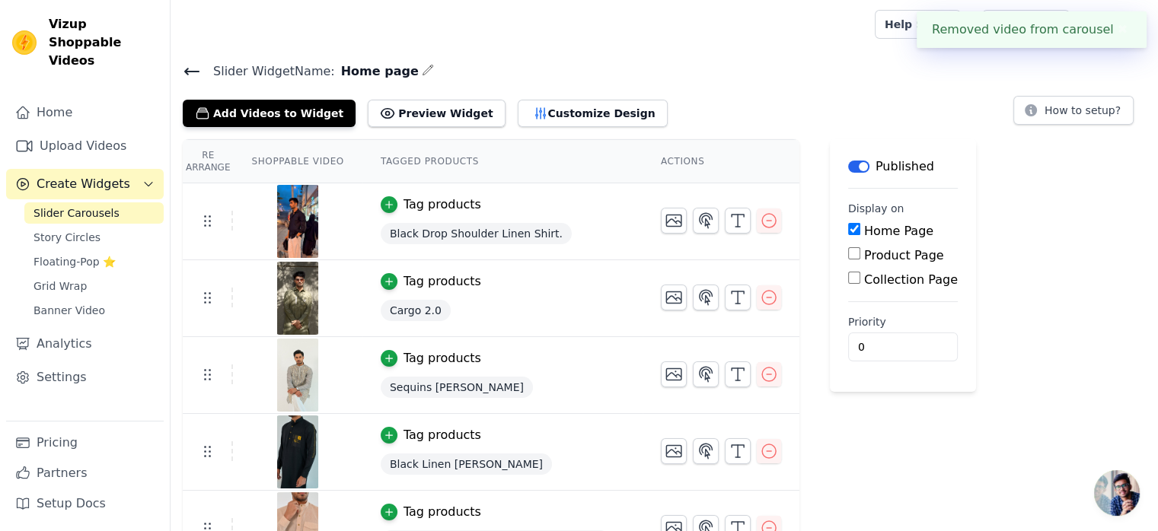
scroll to position [414, 0]
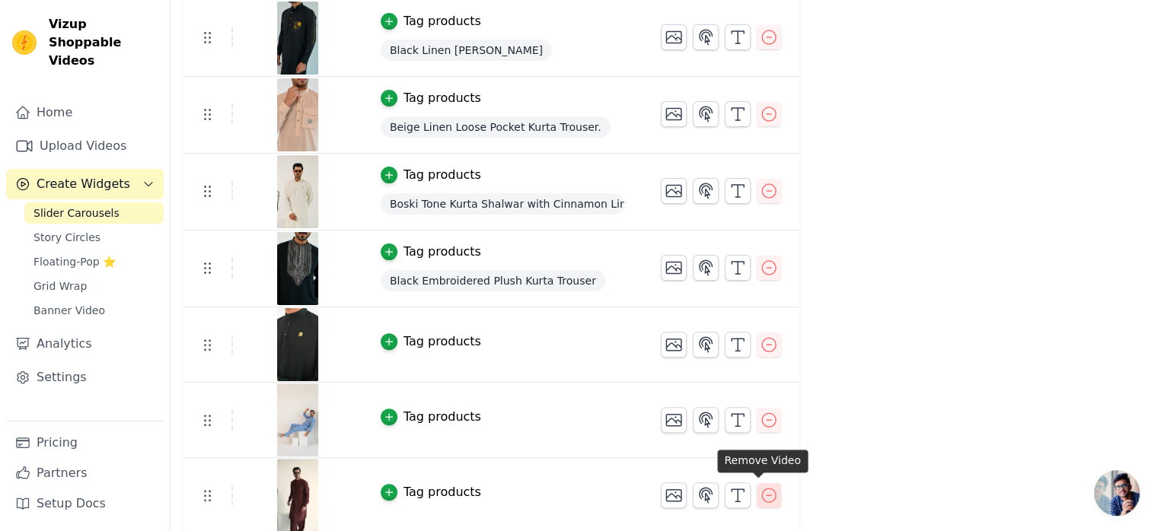
click at [760, 495] on icon "button" at bounding box center [769, 495] width 18 height 18
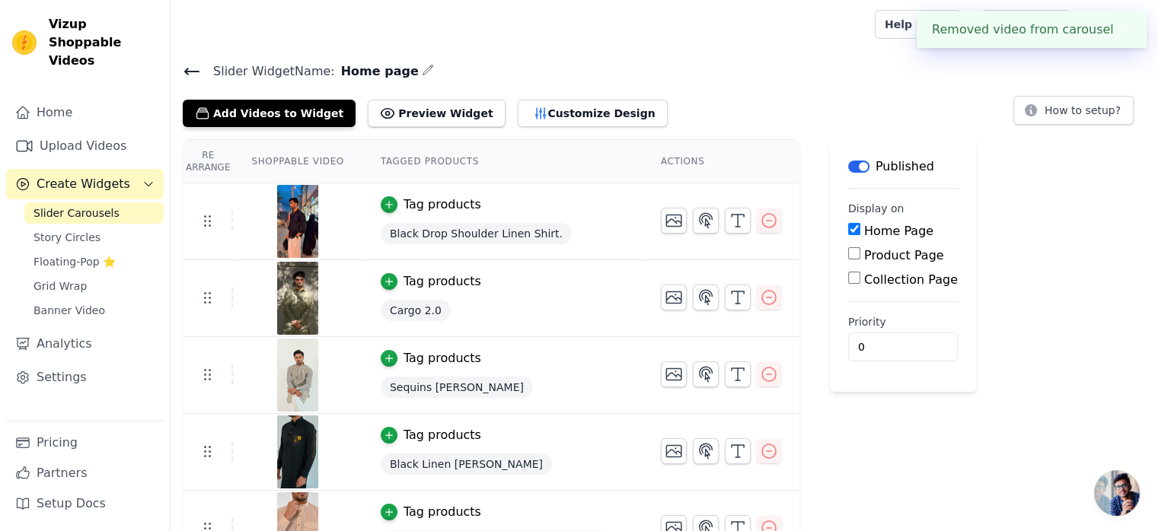
scroll to position [338, 0]
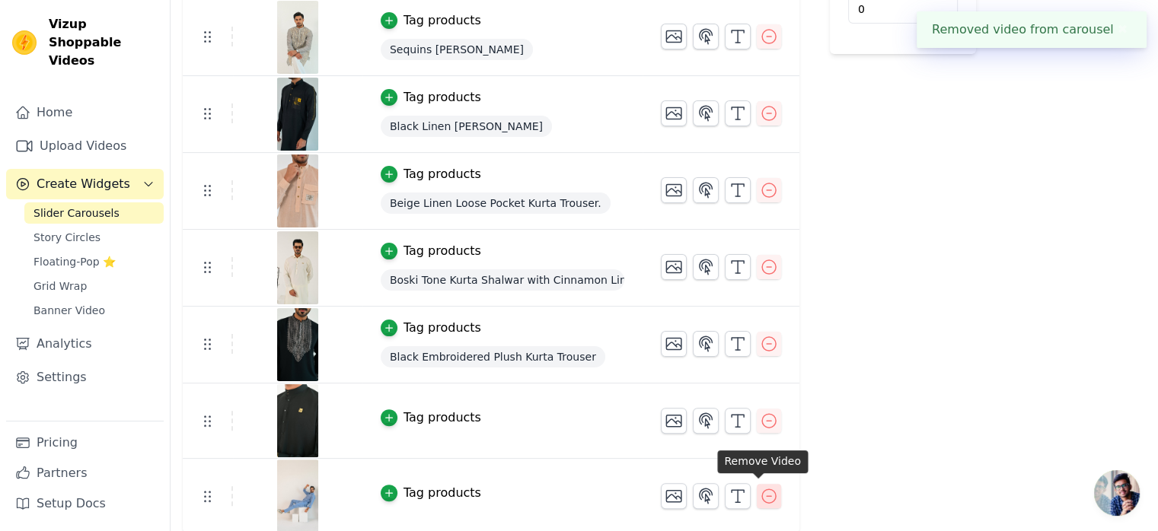
click at [764, 493] on icon "button" at bounding box center [769, 496] width 18 height 18
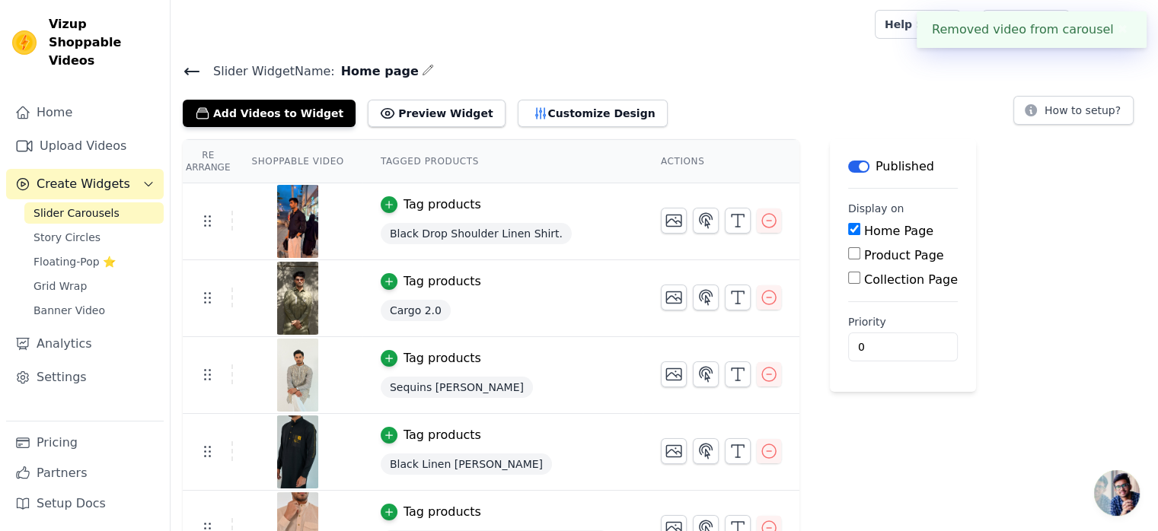
scroll to position [263, 0]
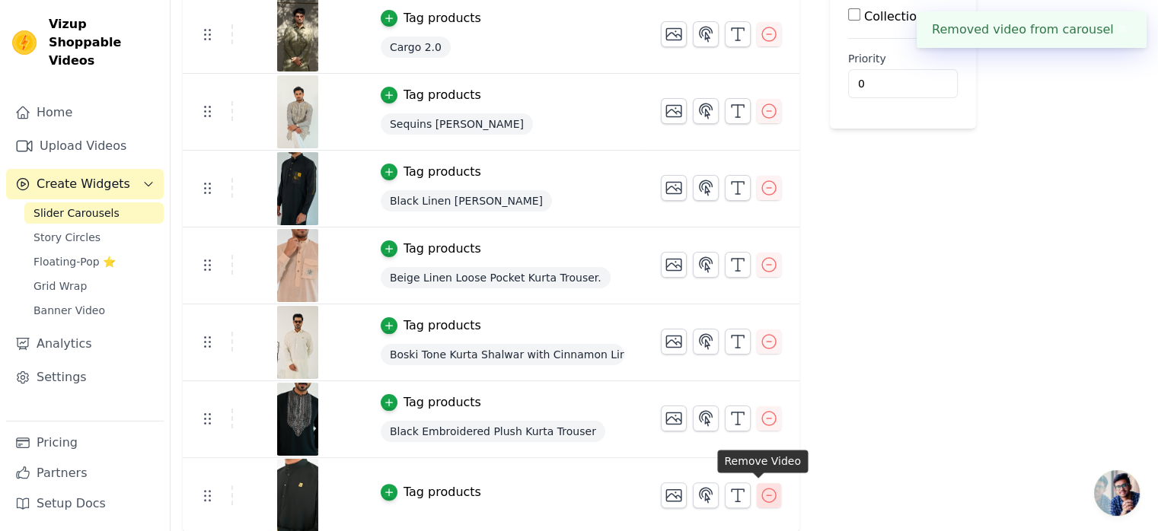
click at [760, 487] on icon "button" at bounding box center [769, 495] width 18 height 18
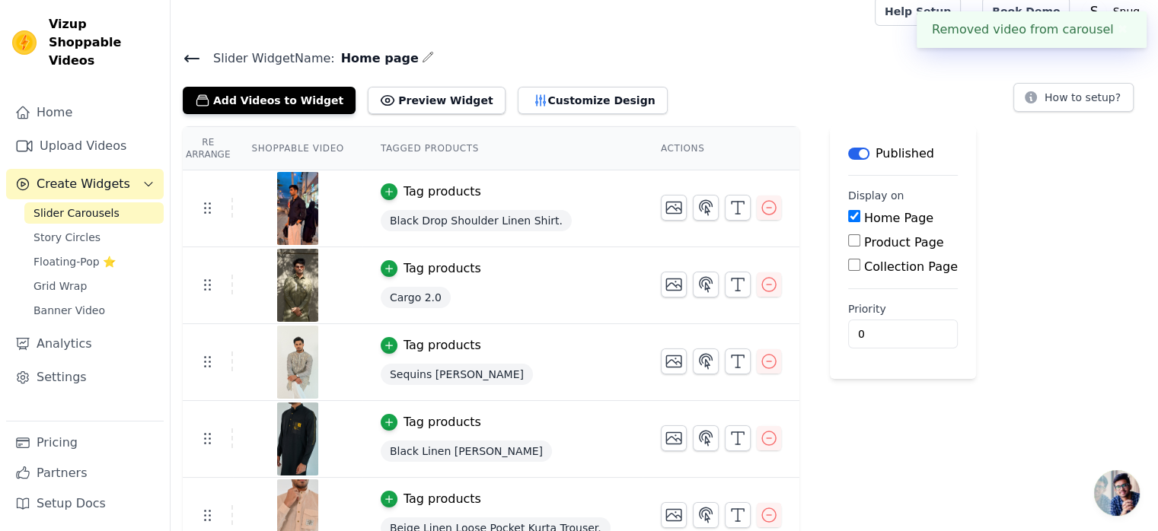
scroll to position [0, 0]
